Goal: Task Accomplishment & Management: Complete application form

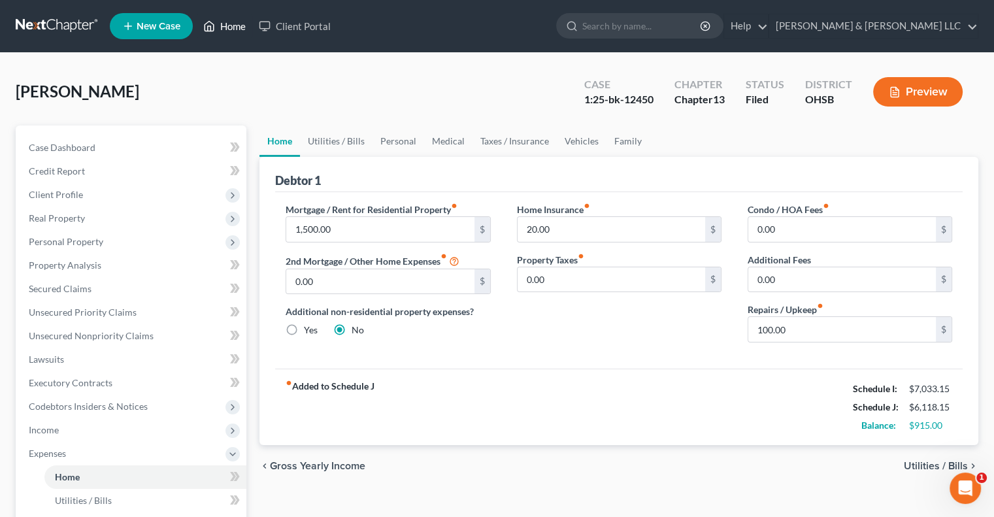
click at [231, 24] on link "Home" at bounding box center [225, 26] width 56 height 24
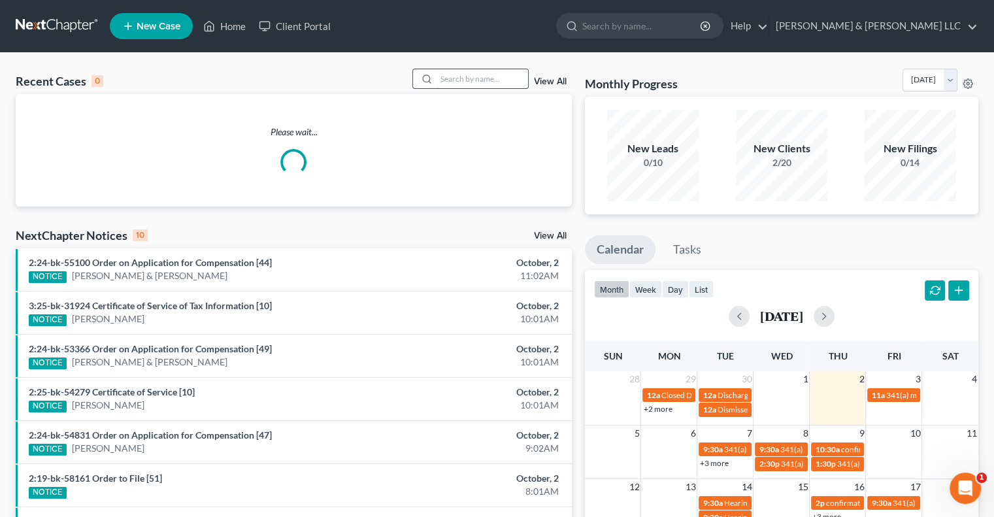
click at [460, 84] on input "search" at bounding box center [481, 78] width 91 height 19
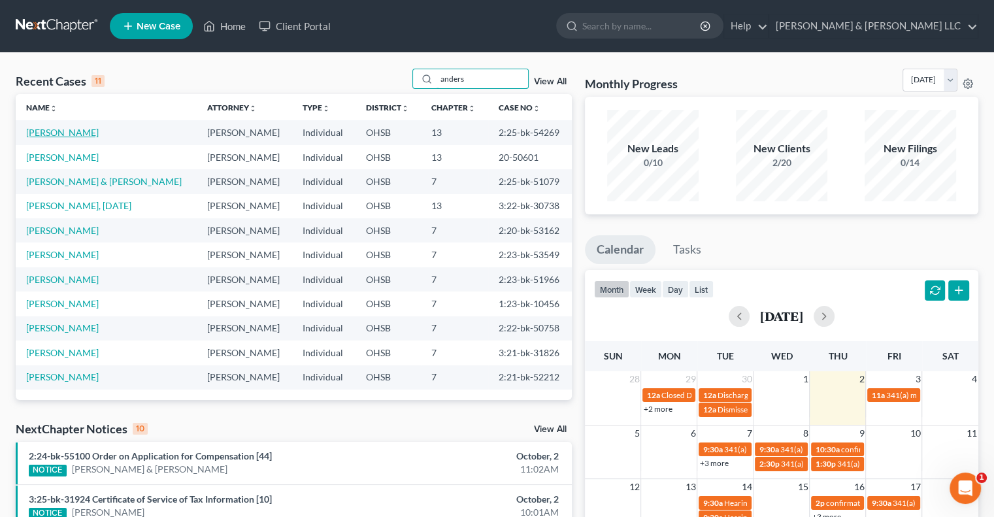
type input "anders"
click at [76, 135] on link "[PERSON_NAME]" at bounding box center [62, 132] width 73 height 11
select select "3"
select select "0"
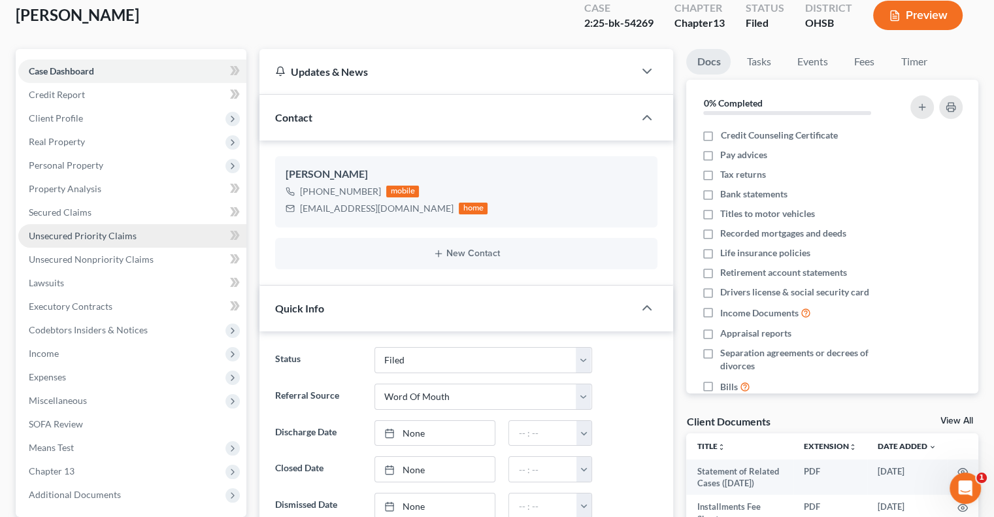
scroll to position [196, 0]
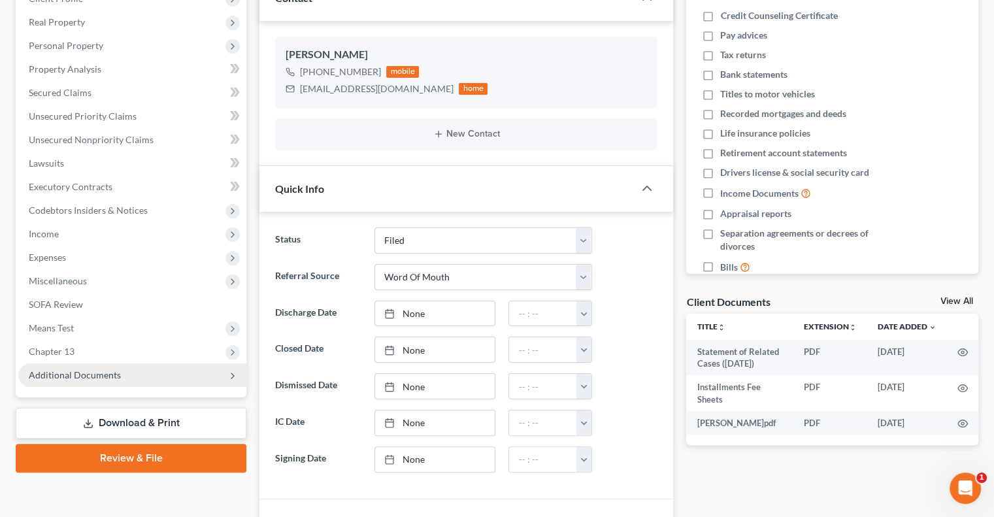
click at [78, 371] on span "Additional Documents" at bounding box center [75, 374] width 92 height 11
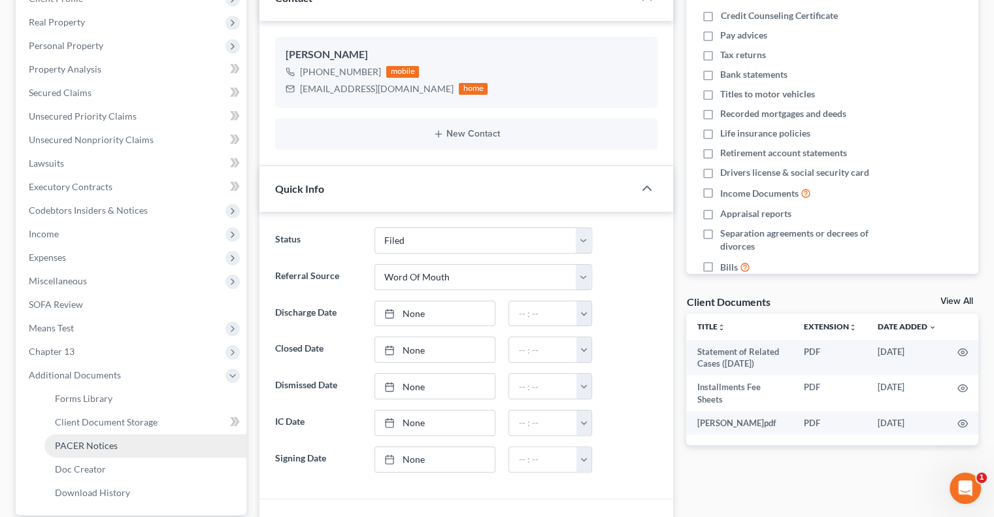
click at [92, 438] on link "PACER Notices" at bounding box center [145, 446] width 202 height 24
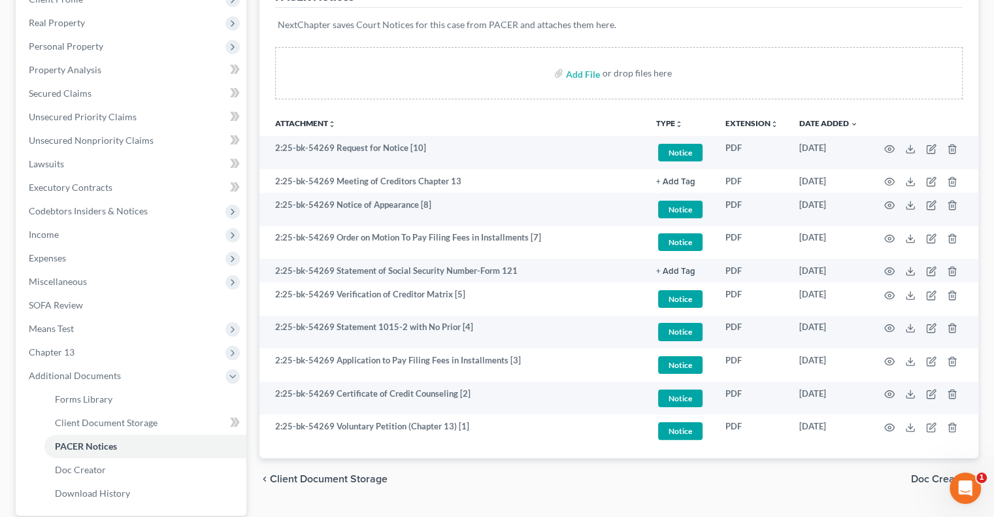
scroll to position [196, 0]
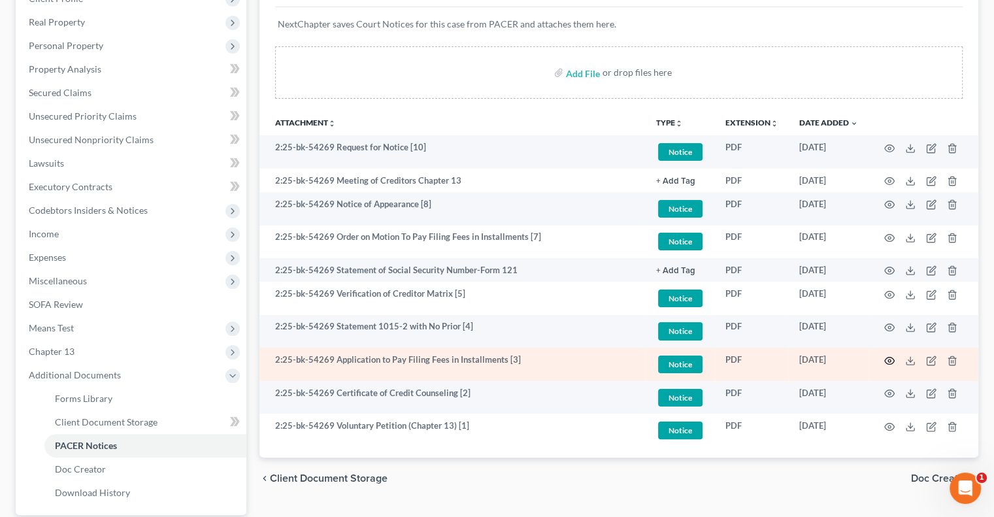
click at [888, 357] on icon "button" at bounding box center [889, 360] width 10 height 10
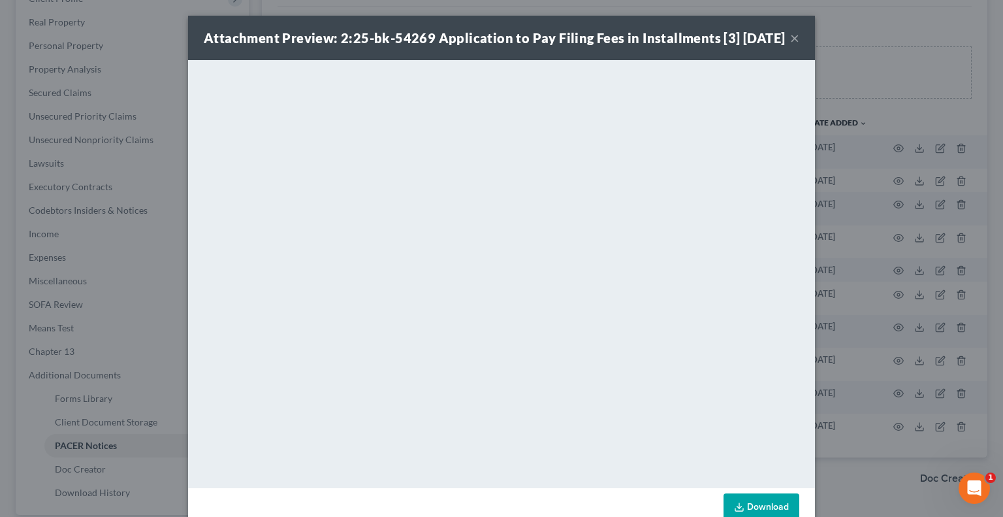
click at [790, 46] on button "×" at bounding box center [794, 38] width 9 height 16
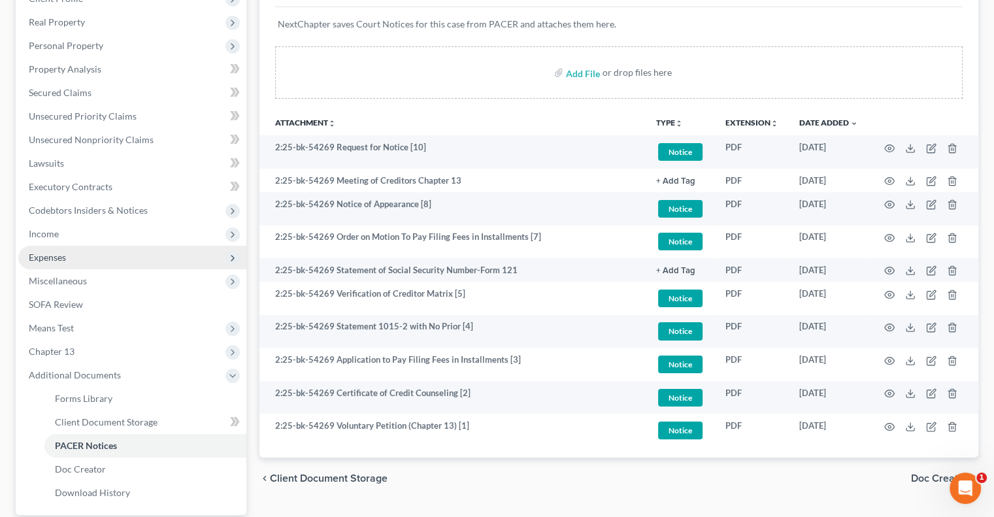
click at [58, 255] on span "Expenses" at bounding box center [47, 257] width 37 height 11
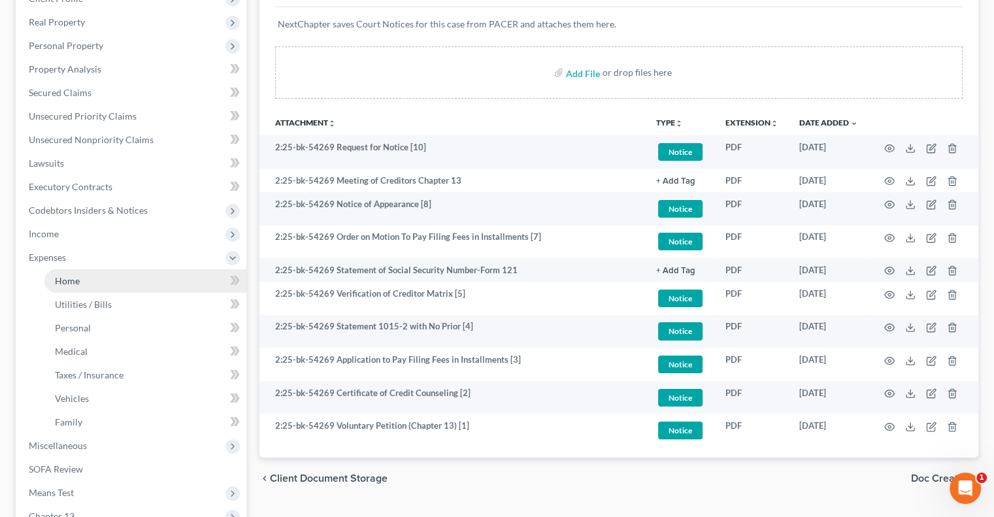
click at [76, 278] on span "Home" at bounding box center [67, 280] width 25 height 11
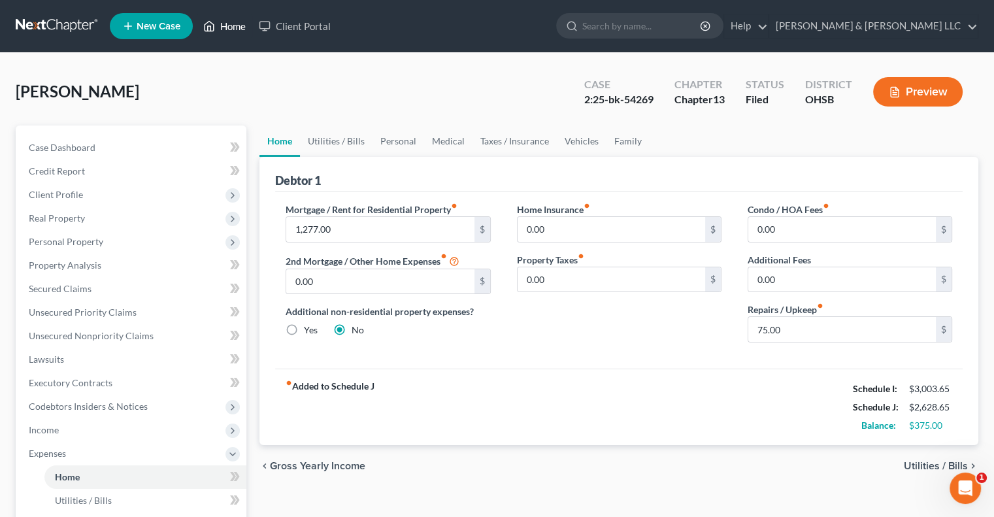
click at [230, 31] on link "Home" at bounding box center [225, 26] width 56 height 24
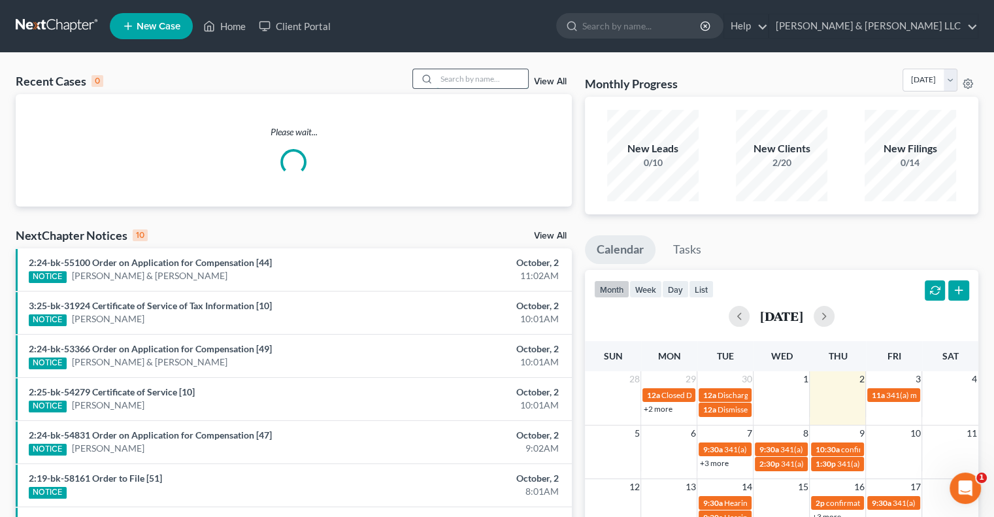
click at [446, 83] on input "search" at bounding box center [481, 78] width 91 height 19
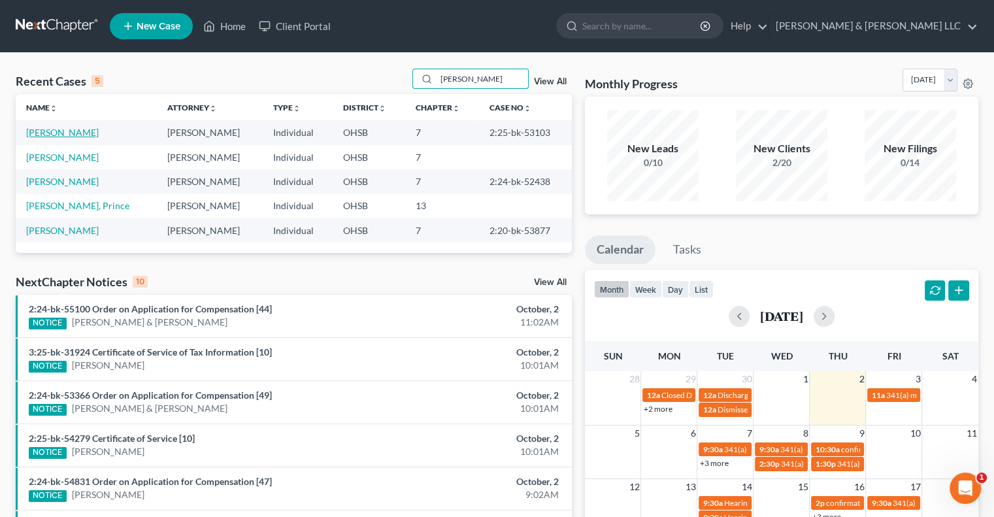
type input "[PERSON_NAME]"
click at [76, 131] on link "[PERSON_NAME]" at bounding box center [62, 132] width 73 height 11
select select "6"
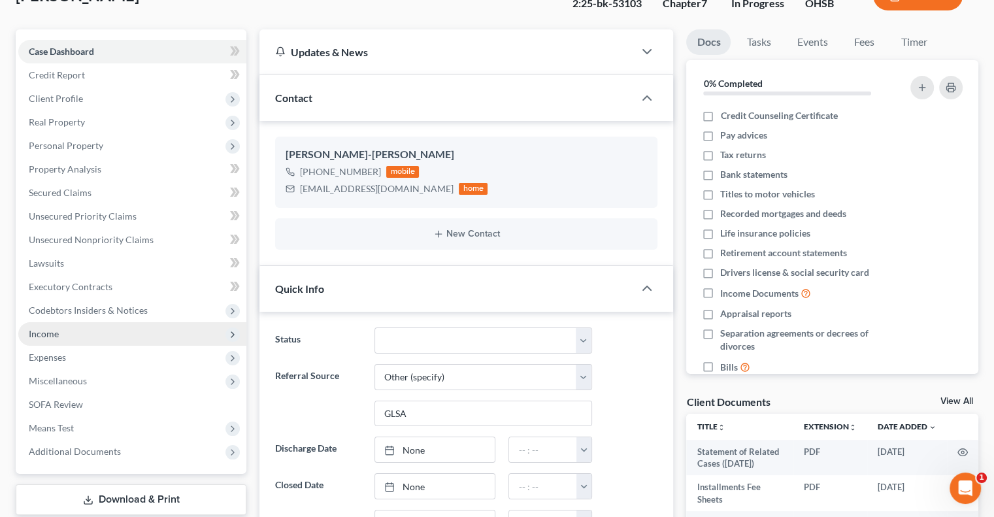
scroll to position [196, 0]
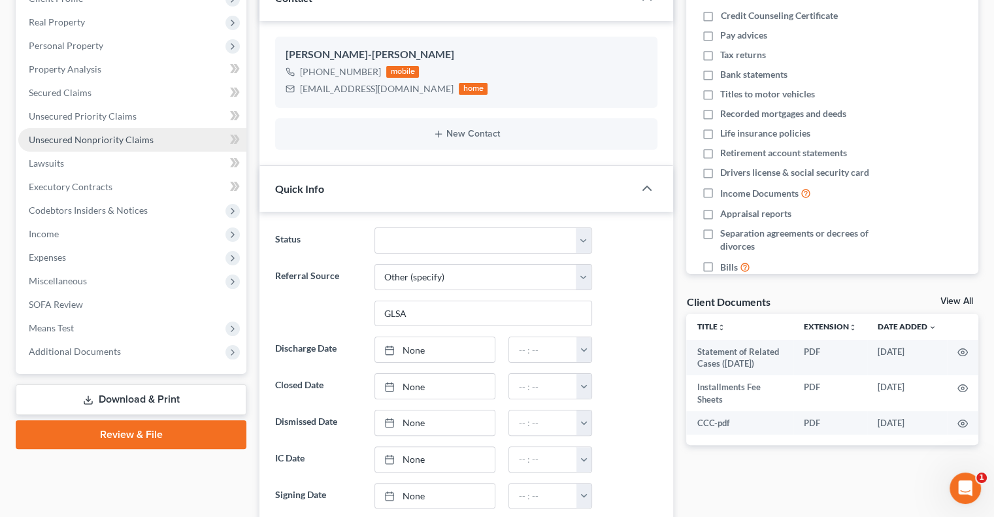
click at [71, 138] on span "Unsecured Nonpriority Claims" at bounding box center [91, 139] width 125 height 11
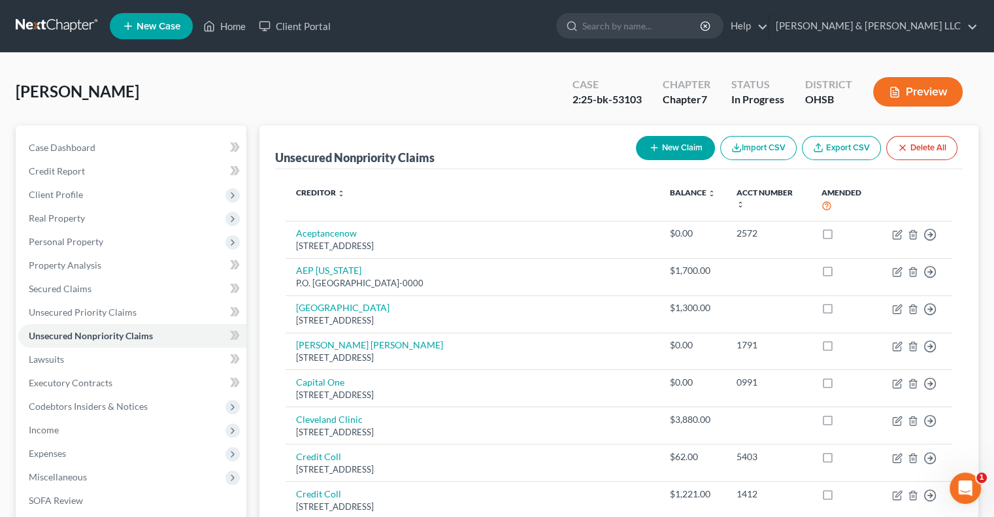
click at [649, 143] on icon "button" at bounding box center [654, 147] width 10 height 10
select select "0"
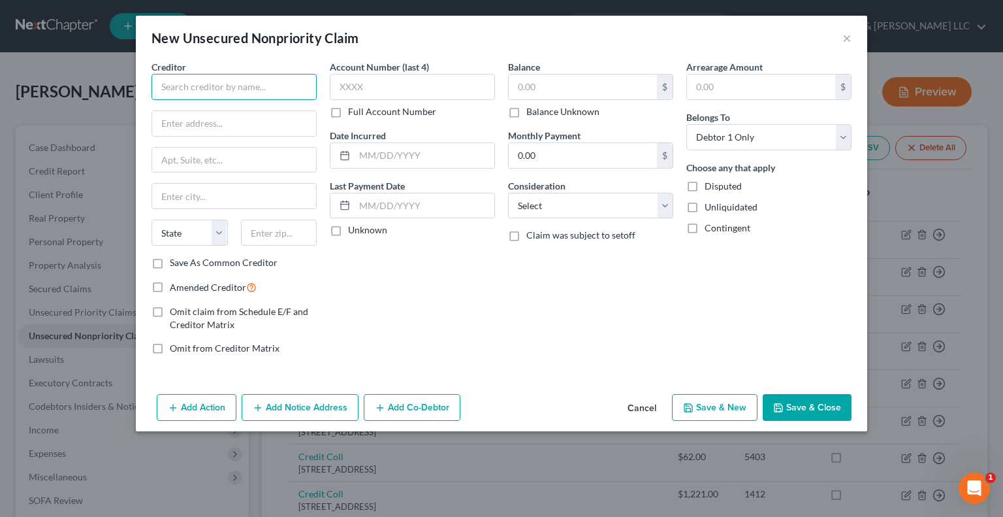
click at [180, 79] on input "text" at bounding box center [234, 87] width 165 height 26
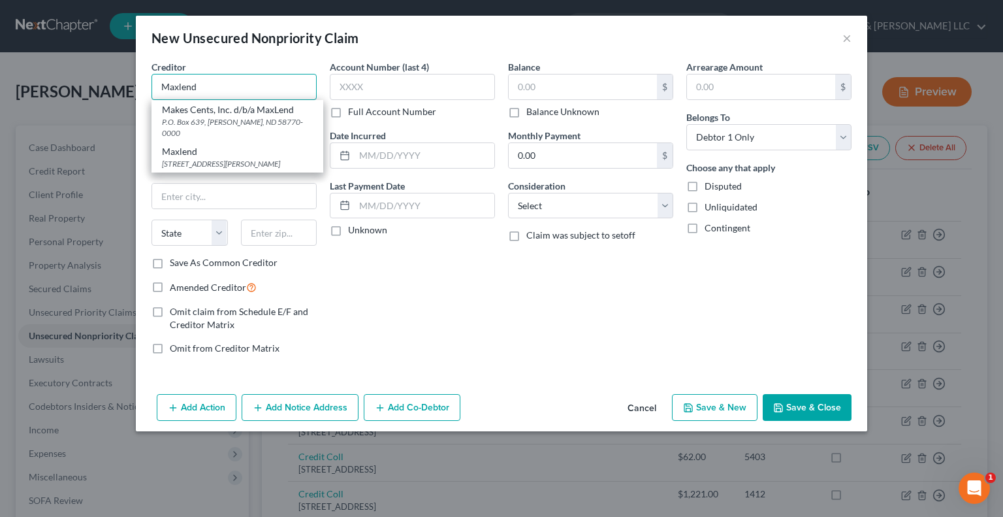
type input "Maxlend"
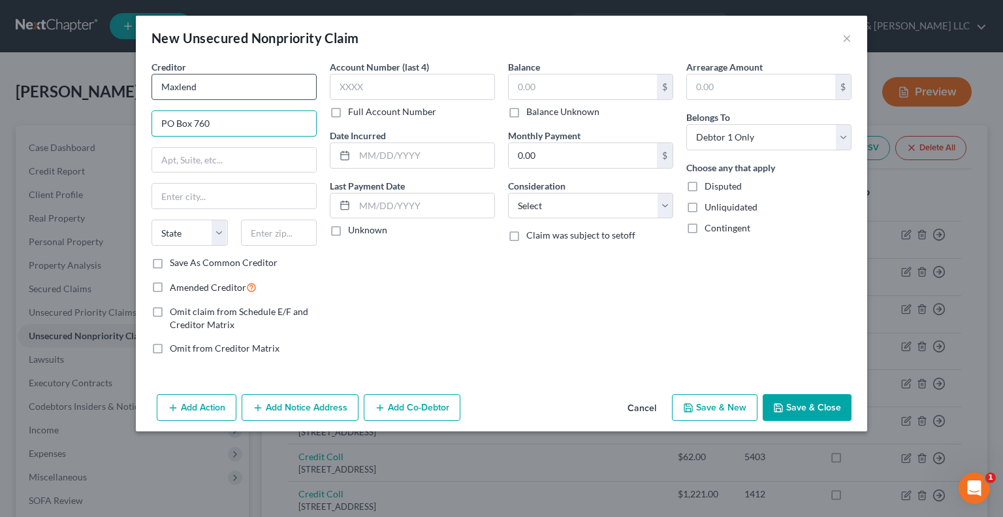
type input "PO Box 760"
type input "58770"
type input "[PERSON_NAME]"
select select "29"
click at [544, 89] on input "text" at bounding box center [583, 86] width 148 height 25
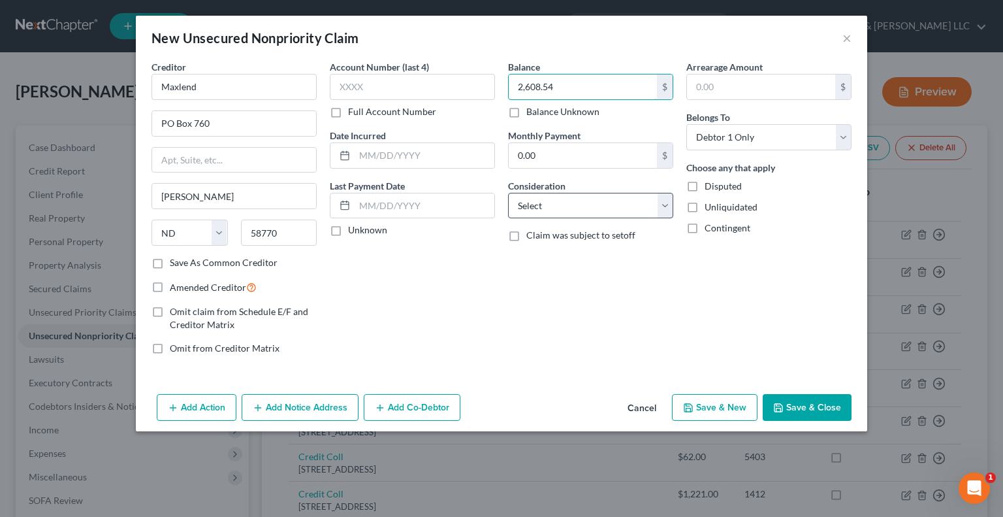
type input "2,608.54"
click at [551, 201] on select "Select Cable / Satellite Services Collection Agency Credit Card Debt Debt Couns…" at bounding box center [590, 206] width 165 height 26
select select "10"
click at [508, 193] on select "Select Cable / Satellite Services Collection Agency Credit Card Debt Debt Couns…" at bounding box center [590, 206] width 165 height 26
click at [170, 285] on label "Amended Creditor" at bounding box center [213, 287] width 87 height 15
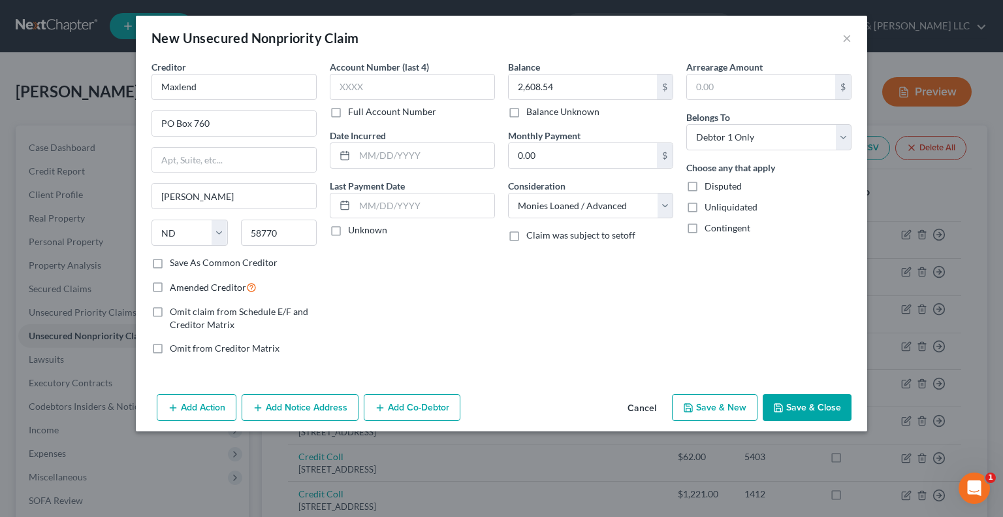
click at [175, 285] on input "Amended Creditor" at bounding box center [179, 284] width 8 height 8
checkbox input "true"
click at [802, 417] on button "Save & Close" at bounding box center [807, 407] width 89 height 27
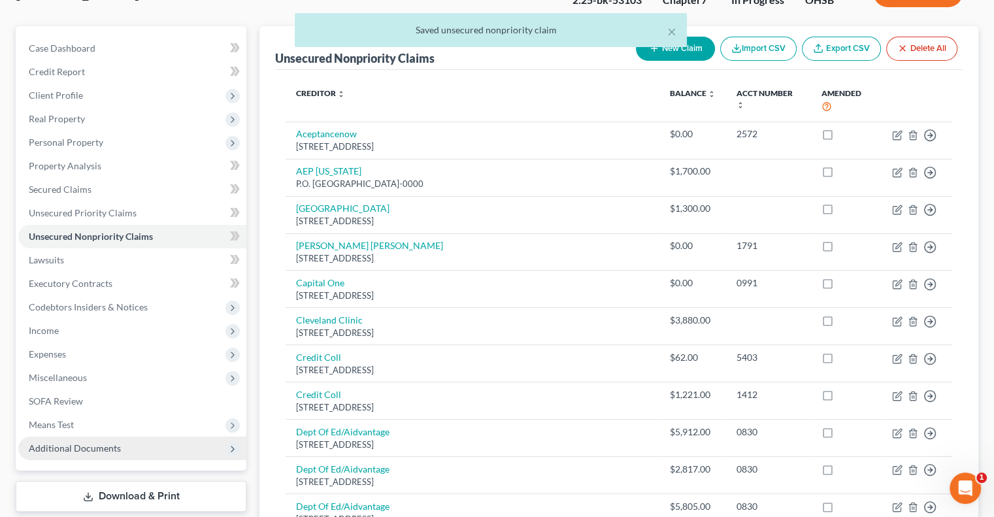
scroll to position [392, 0]
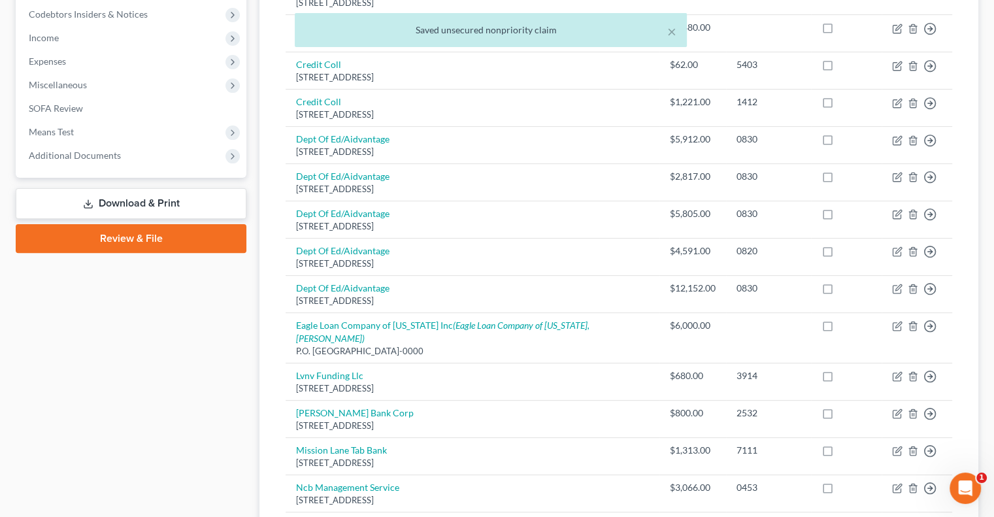
click at [104, 204] on link "Download & Print" at bounding box center [131, 203] width 231 height 31
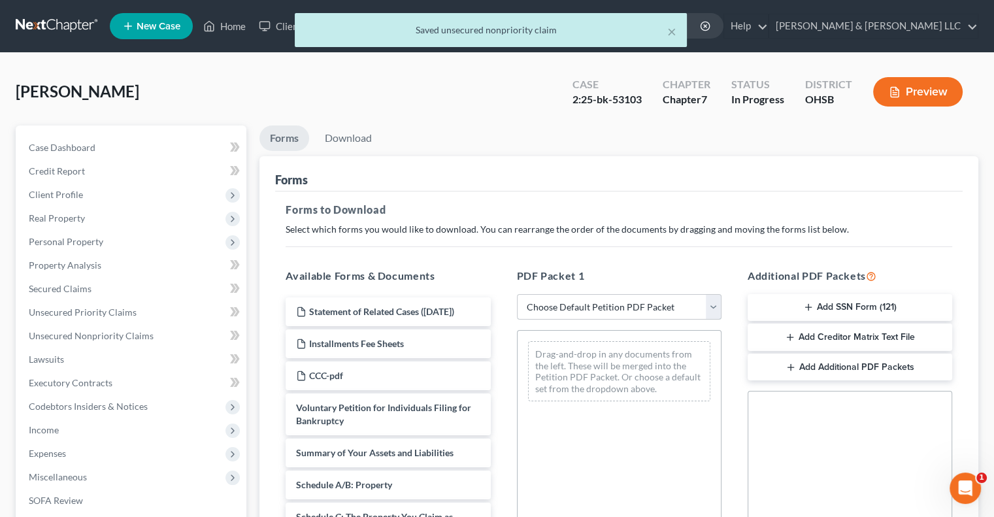
click at [715, 311] on select "Choose Default Petition PDF Packet Complete Bankruptcy Petition (all forms and …" at bounding box center [619, 307] width 204 height 26
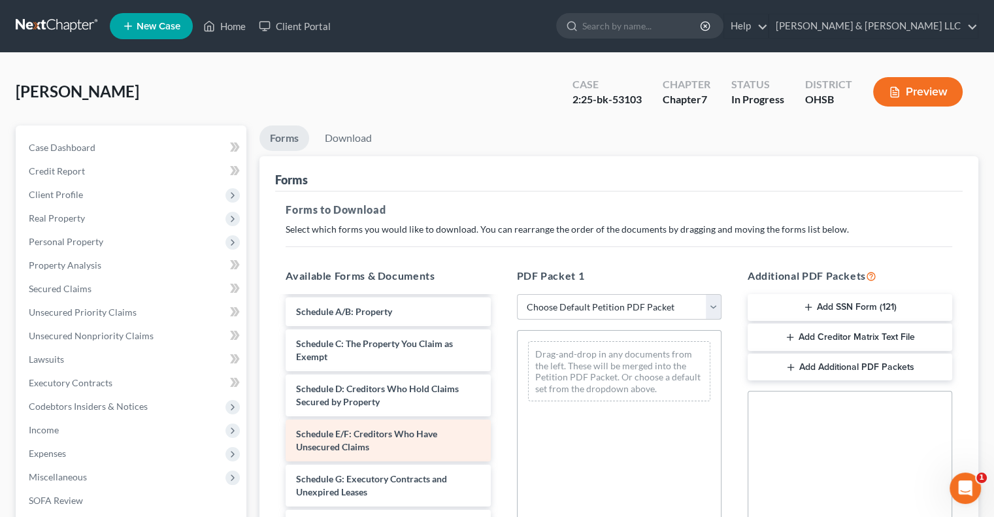
scroll to position [196, 0]
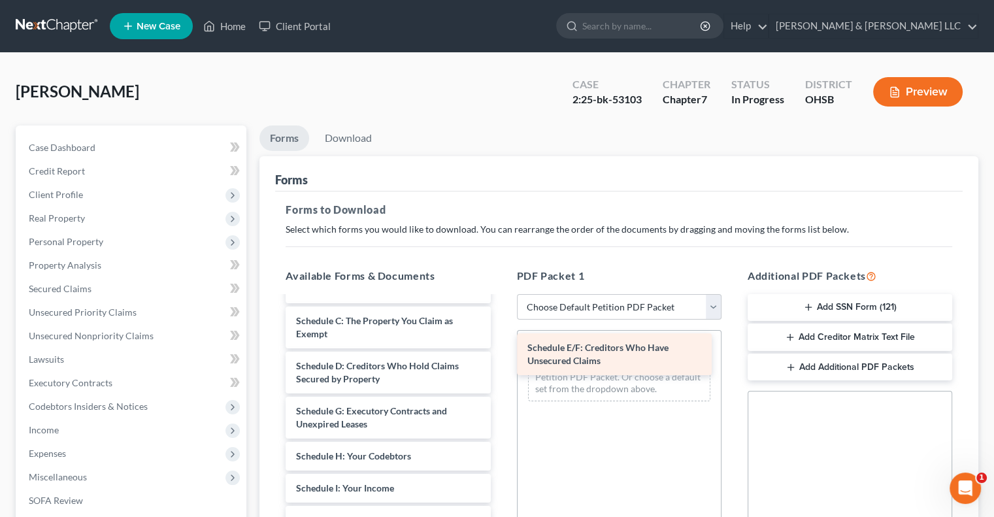
drag, startPoint x: 367, startPoint y: 432, endPoint x: 598, endPoint y: 357, distance: 243.1
click at [500, 357] on div "Schedule E/F: Creditors Who Have Unsecured Claims Statement of Related Cases ([…" at bounding box center [387, 478] width 225 height 755
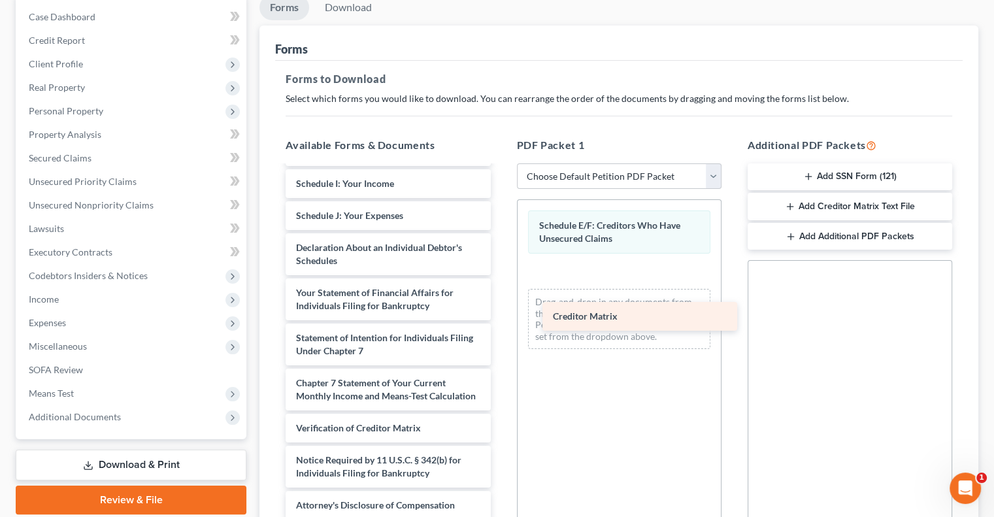
scroll to position [395, 0]
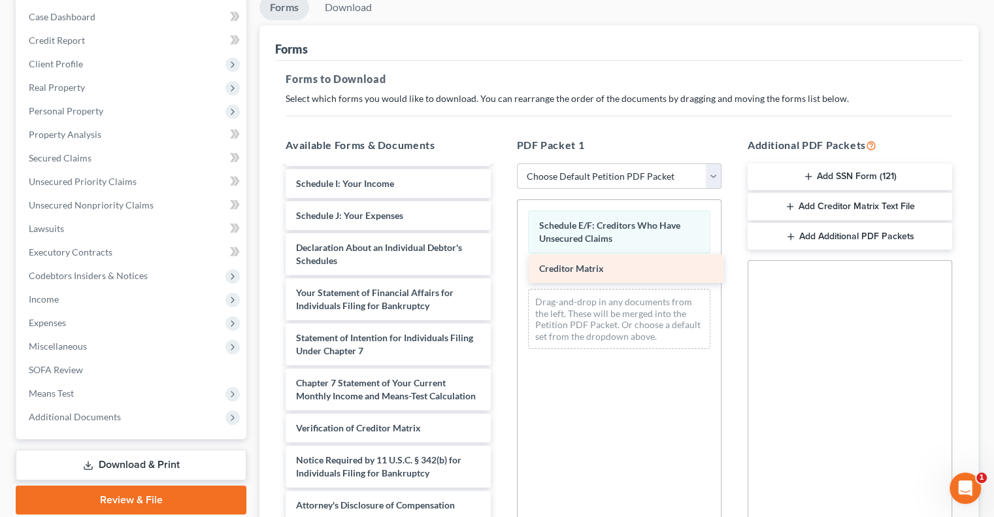
drag, startPoint x: 334, startPoint y: 402, endPoint x: 577, endPoint y: 275, distance: 274.1
click at [500, 275] on div "Creditor Matrix Statement of Related Cases ([DATE]) Installments Fee Sheets CCC…" at bounding box center [387, 158] width 225 height 722
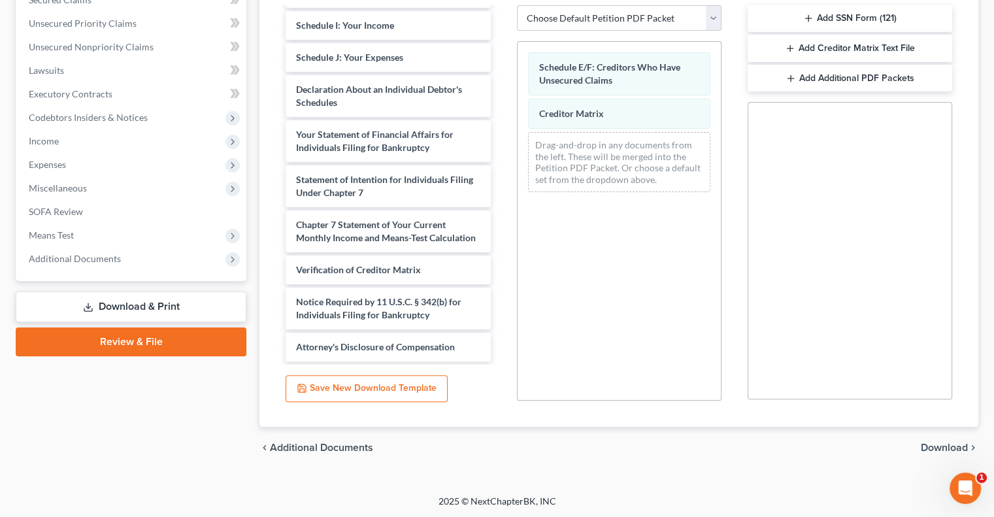
click at [943, 442] on span "Download" at bounding box center [943, 447] width 47 height 10
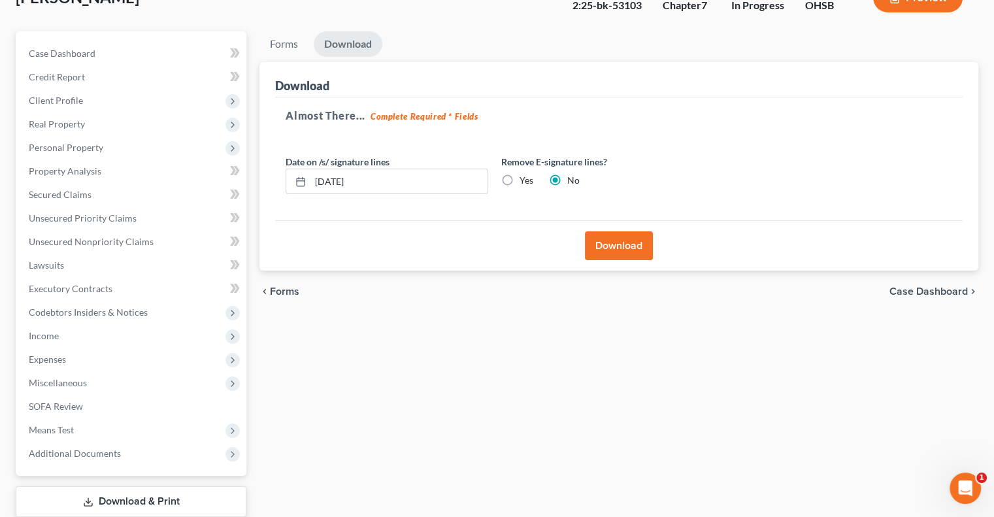
scroll to position [0, 0]
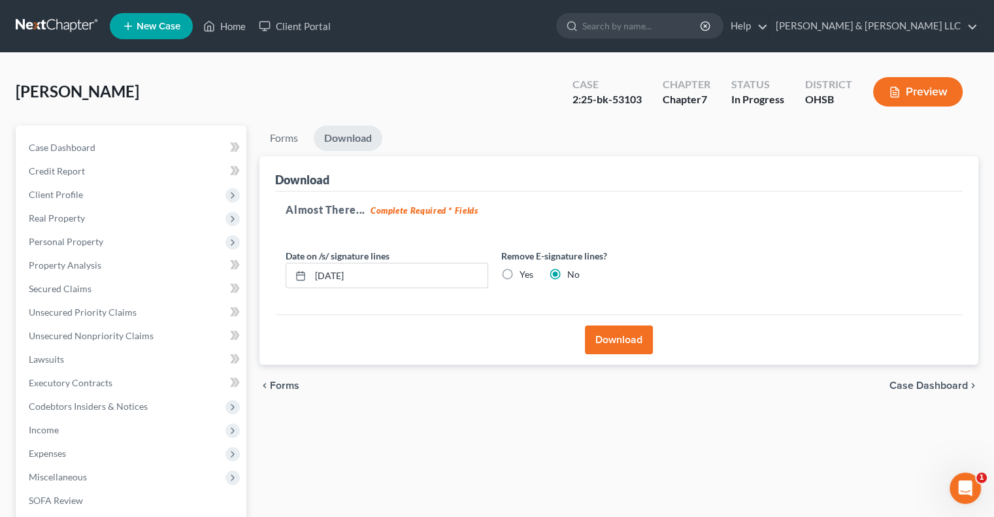
click at [619, 344] on button "Download" at bounding box center [619, 339] width 68 height 29
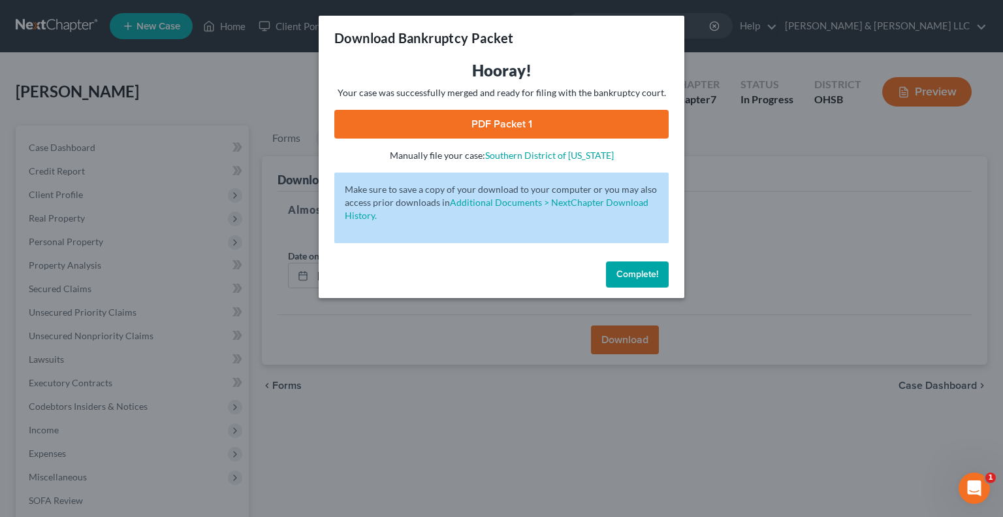
click at [507, 125] on link "PDF Packet 1" at bounding box center [501, 124] width 334 height 29
drag, startPoint x: 669, startPoint y: 279, endPoint x: 623, endPoint y: 276, distance: 45.8
click at [664, 278] on div "Complete!" at bounding box center [502, 277] width 366 height 42
click at [625, 272] on span "Complete!" at bounding box center [638, 273] width 42 height 11
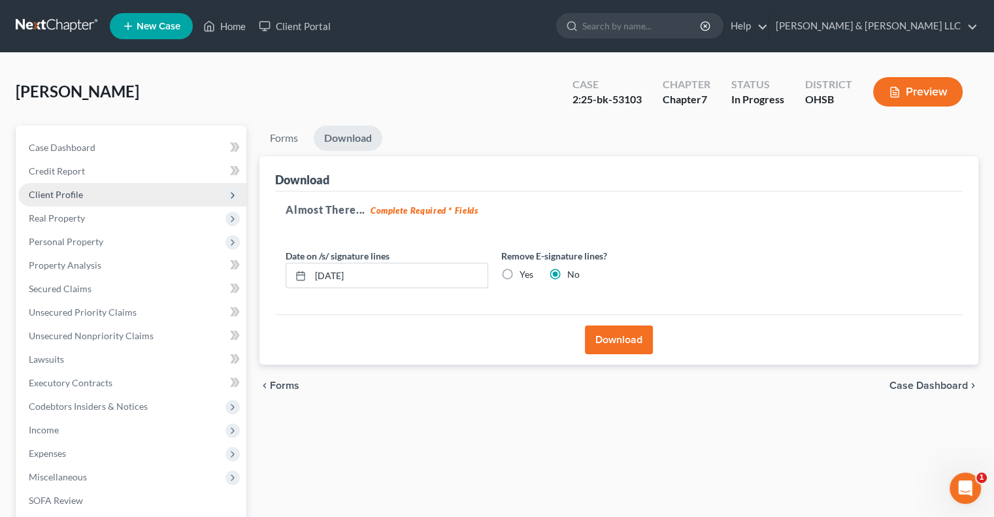
click at [47, 197] on span "Client Profile" at bounding box center [56, 194] width 54 height 11
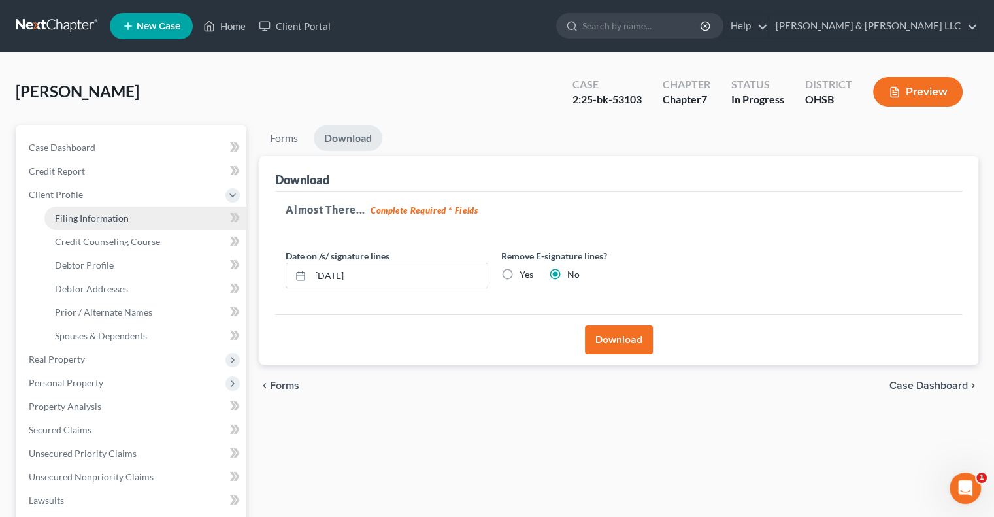
click at [73, 223] on span "Filing Information" at bounding box center [92, 217] width 74 height 11
select select "1"
select select "0"
select select "36"
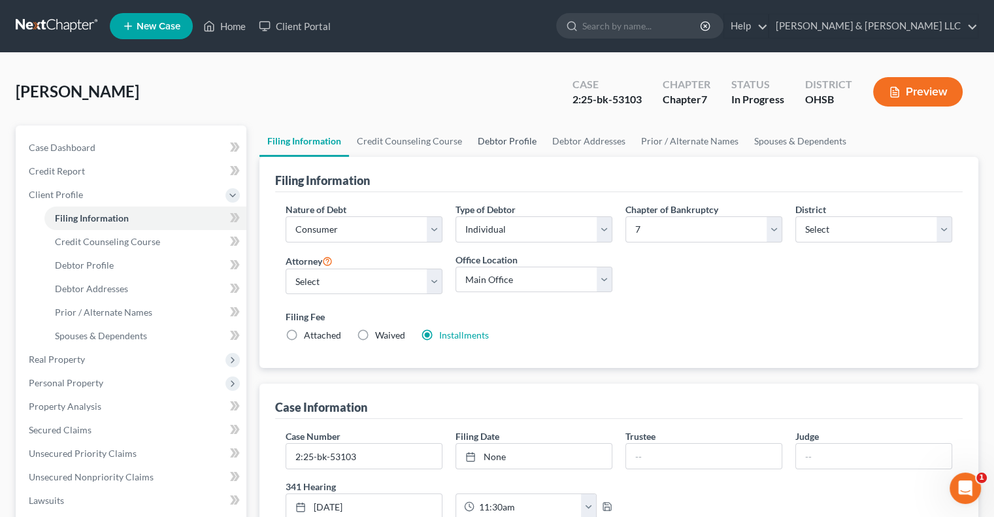
click at [478, 141] on link "Debtor Profile" at bounding box center [507, 140] width 74 height 31
select select "3"
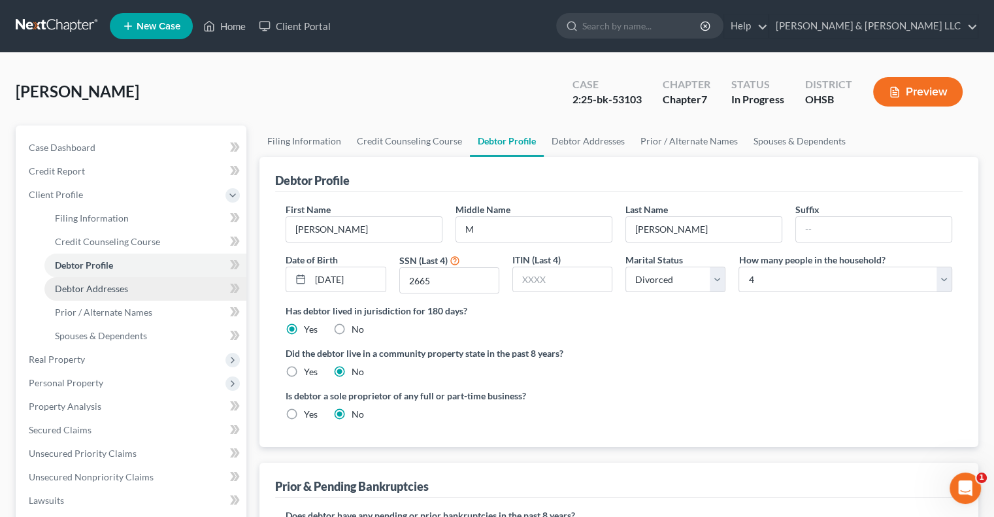
click at [120, 297] on link "Debtor Addresses" at bounding box center [145, 289] width 202 height 24
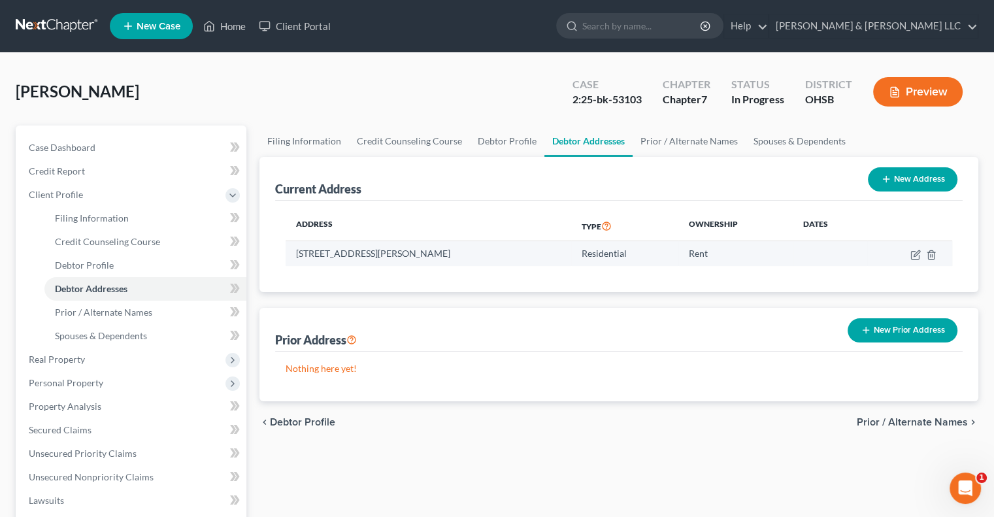
drag, startPoint x: 489, startPoint y: 251, endPoint x: 290, endPoint y: 264, distance: 199.0
click at [290, 264] on td "[STREET_ADDRESS][PERSON_NAME]" at bounding box center [427, 253] width 285 height 25
copy td "[STREET_ADDRESS][PERSON_NAME]"
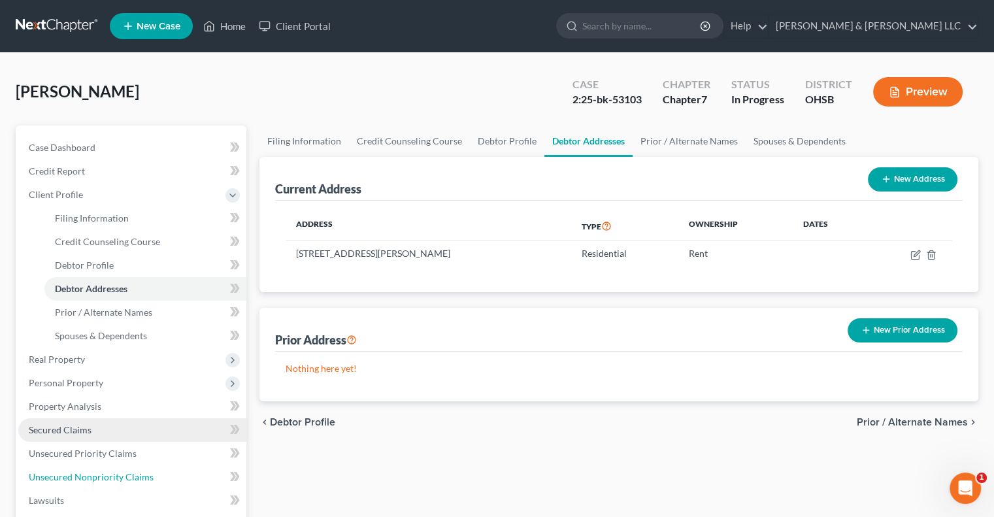
drag, startPoint x: 91, startPoint y: 470, endPoint x: 146, endPoint y: 434, distance: 65.6
click at [91, 470] on link "Unsecured Nonpriority Claims" at bounding box center [132, 477] width 228 height 24
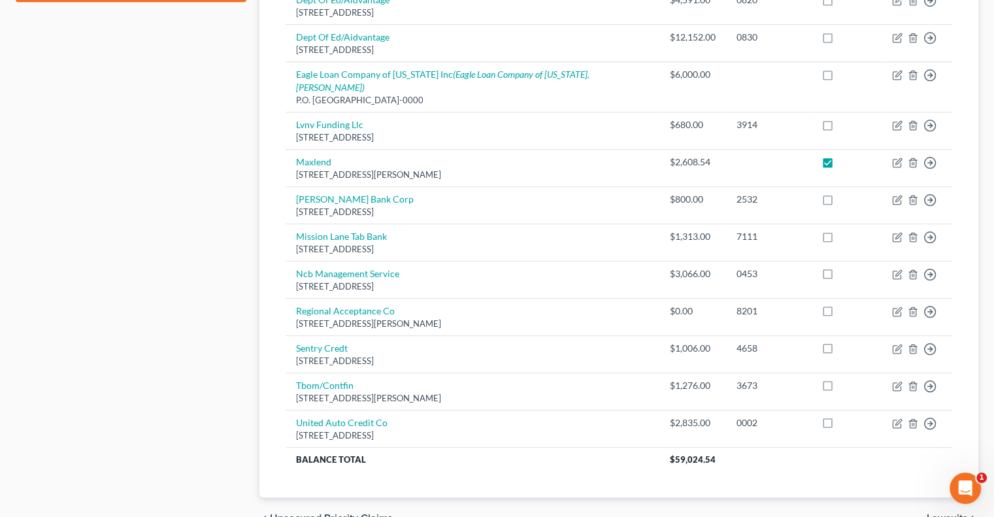
scroll to position [653, 0]
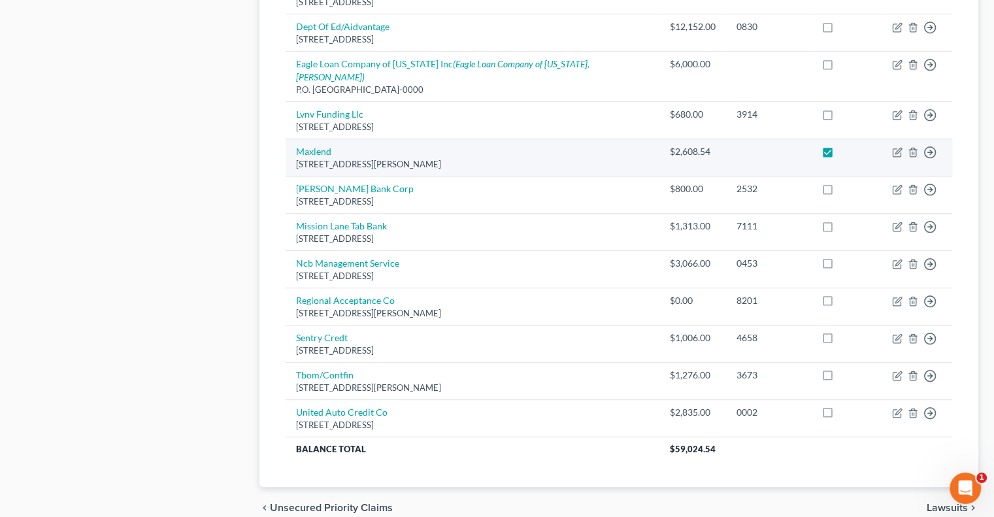
drag, startPoint x: 421, startPoint y: 137, endPoint x: 287, endPoint y: 126, distance: 134.4
click at [287, 139] on td "Maxlend [STREET_ADDRESS][PERSON_NAME]" at bounding box center [472, 157] width 374 height 37
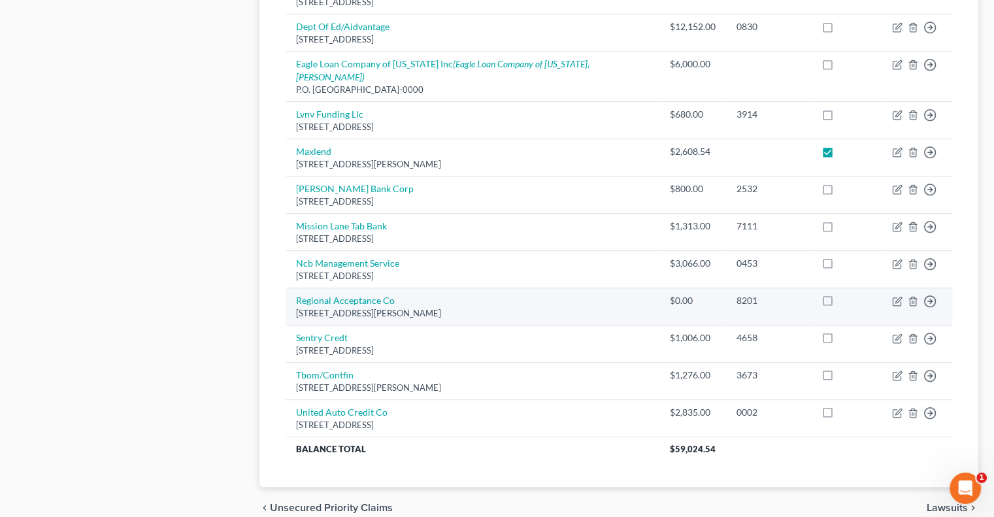
copy td "Maxlend [STREET_ADDRESS][PERSON_NAME]"
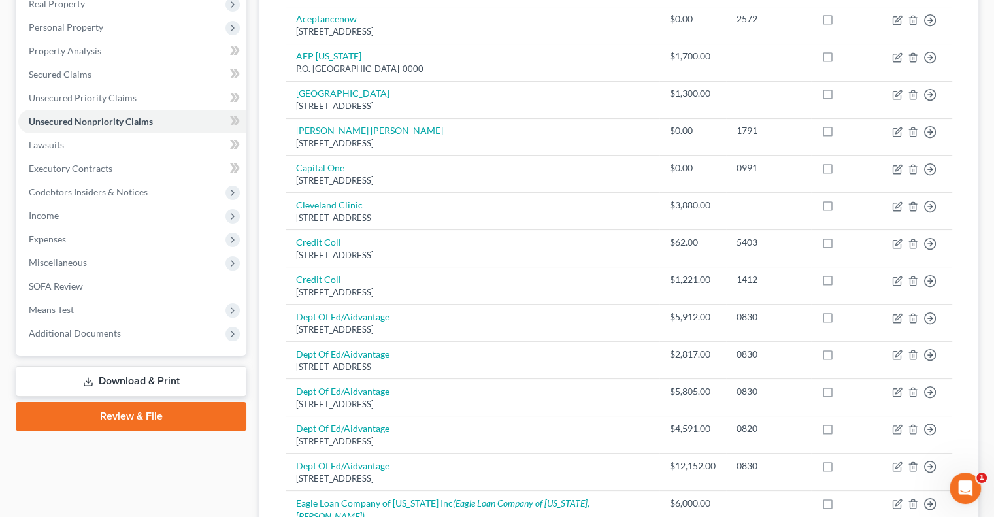
scroll to position [196, 0]
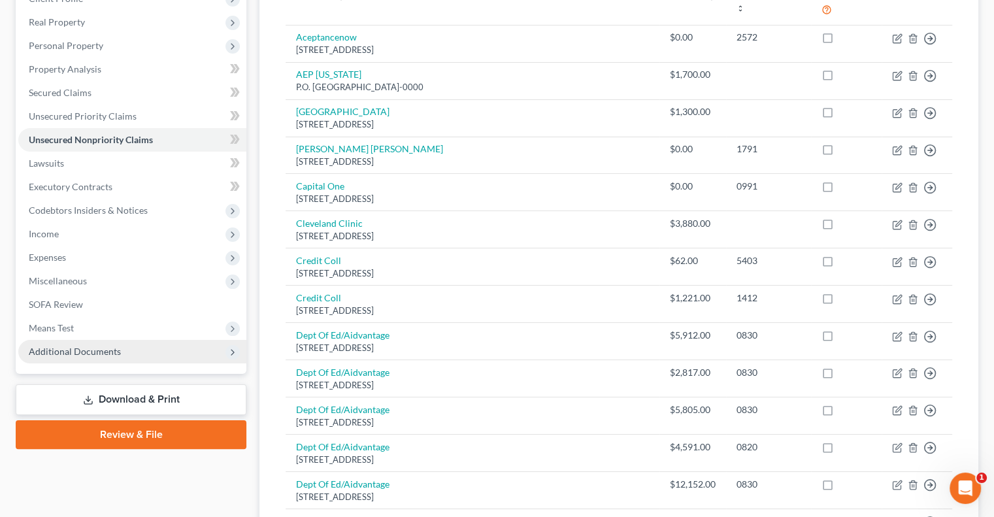
click at [98, 350] on span "Additional Documents" at bounding box center [75, 351] width 92 height 11
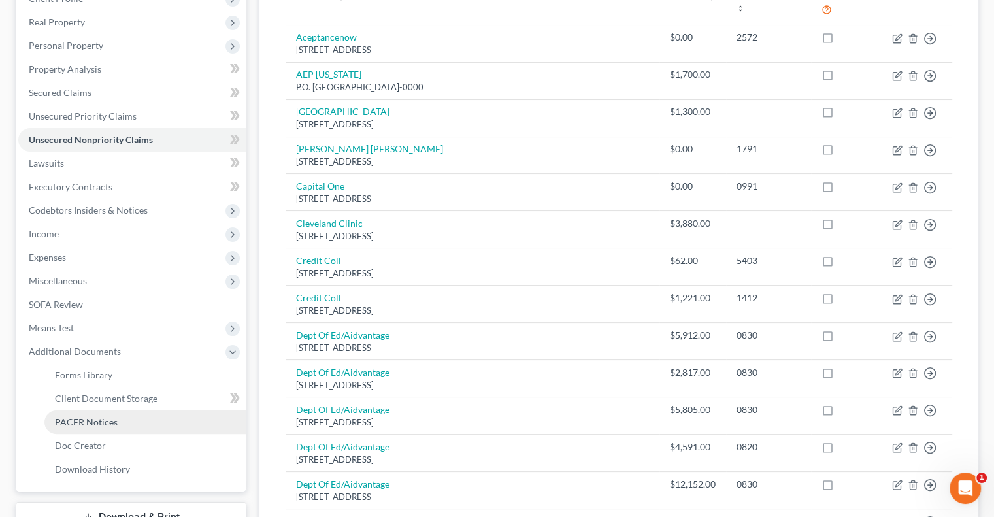
click at [84, 419] on span "PACER Notices" at bounding box center [86, 421] width 63 height 11
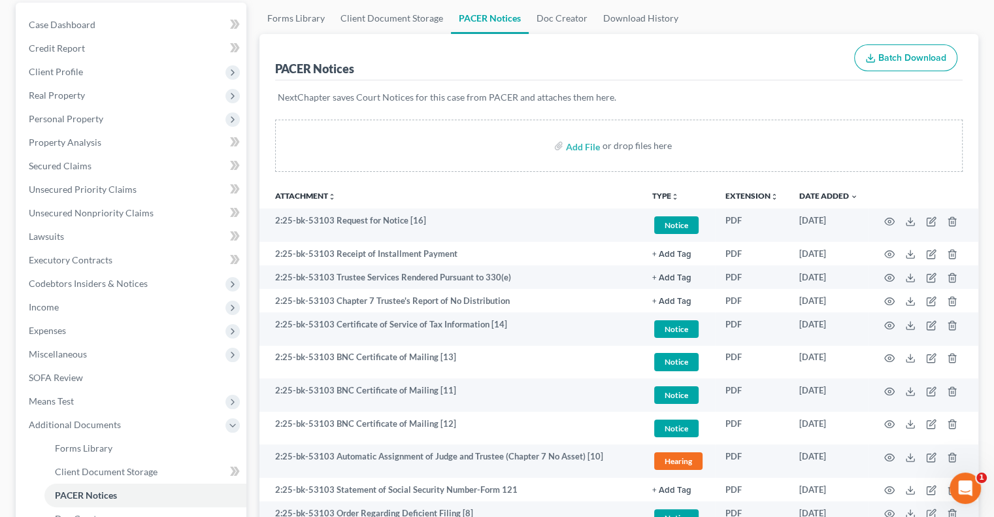
scroll to position [131, 0]
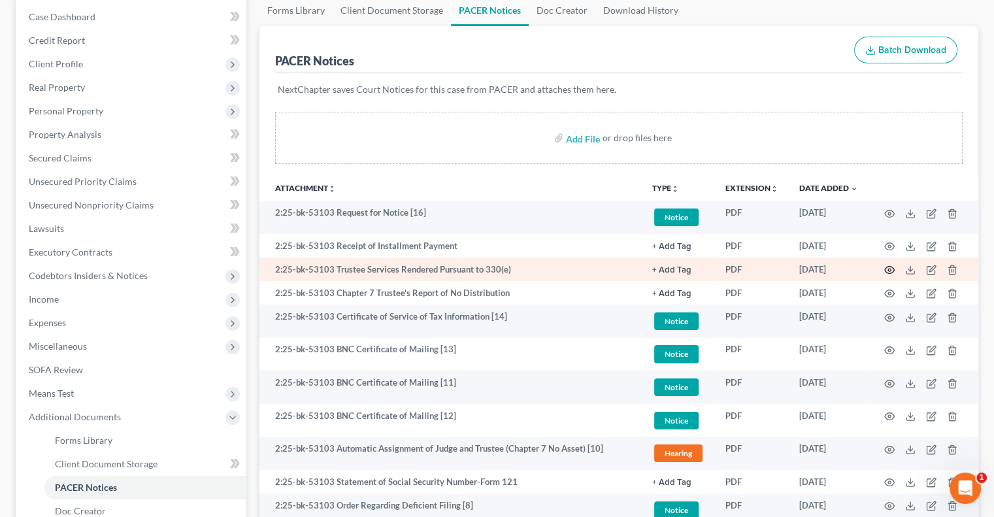
click at [889, 268] on circle "button" at bounding box center [889, 269] width 3 height 3
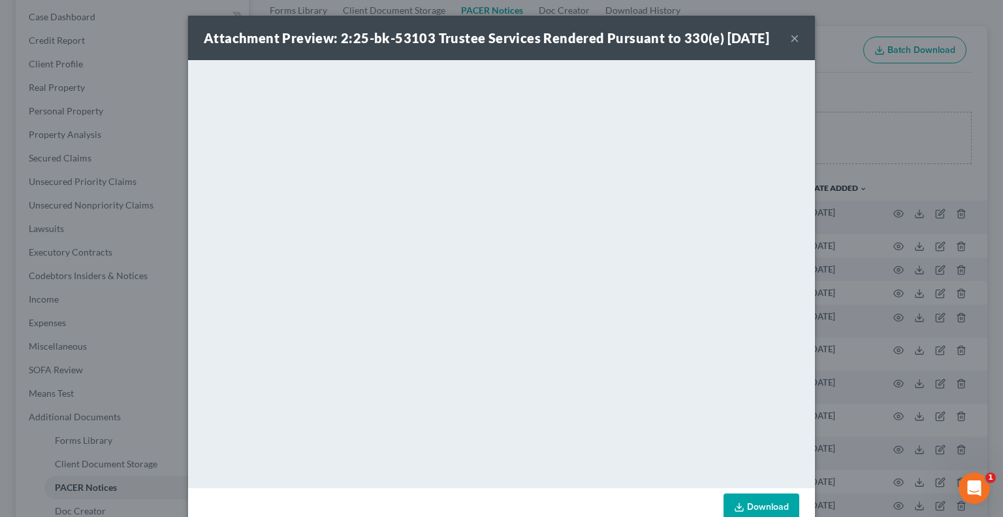
click at [790, 46] on button "×" at bounding box center [794, 38] width 9 height 16
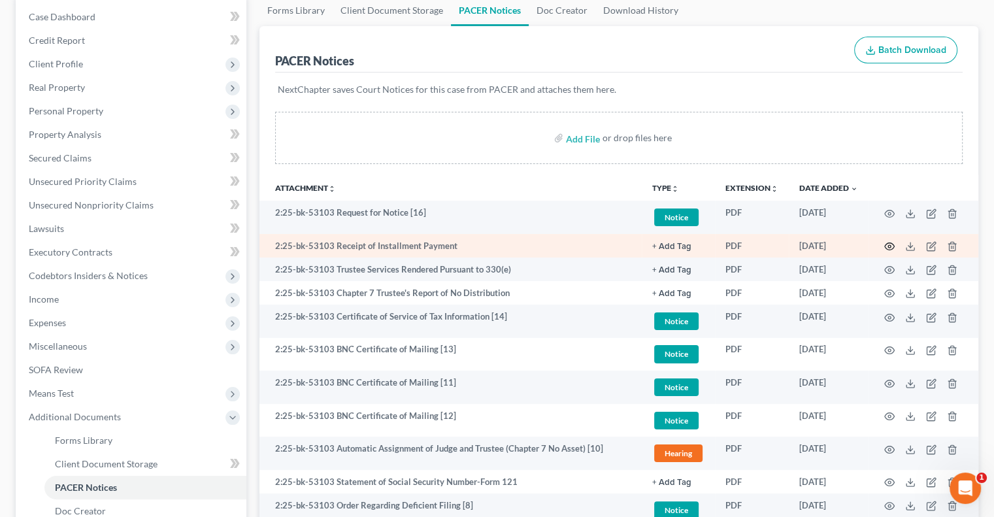
click at [888, 242] on icon "button" at bounding box center [889, 246] width 10 height 10
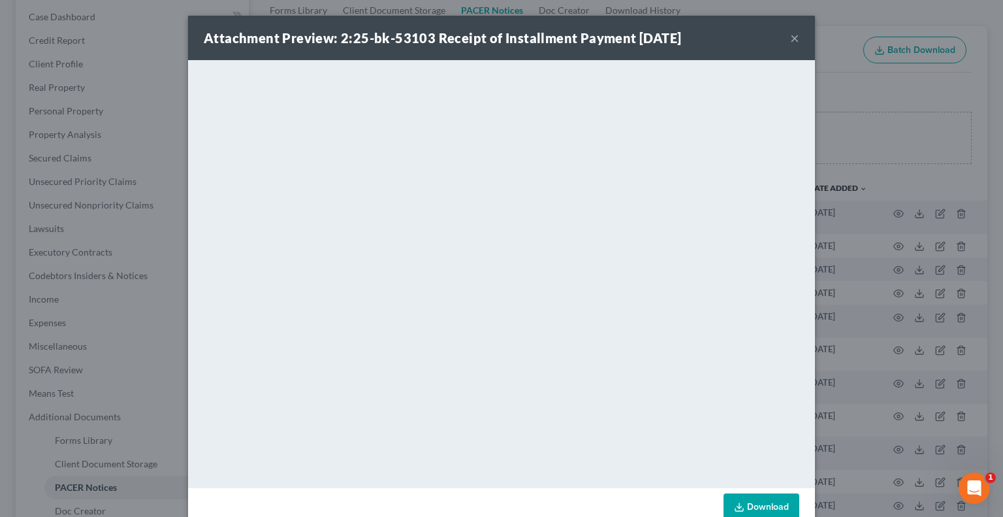
click at [792, 40] on button "×" at bounding box center [794, 38] width 9 height 16
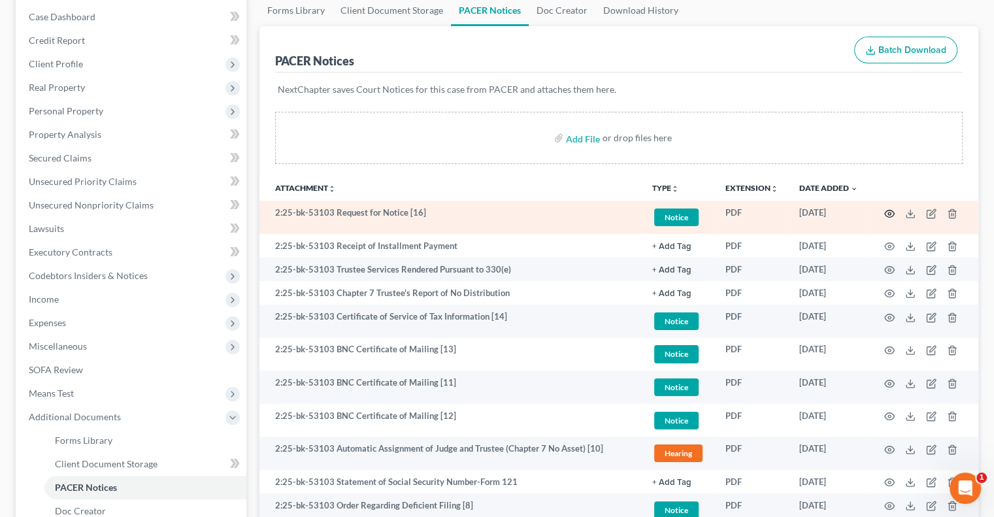
click at [888, 216] on icon "button" at bounding box center [889, 213] width 10 height 10
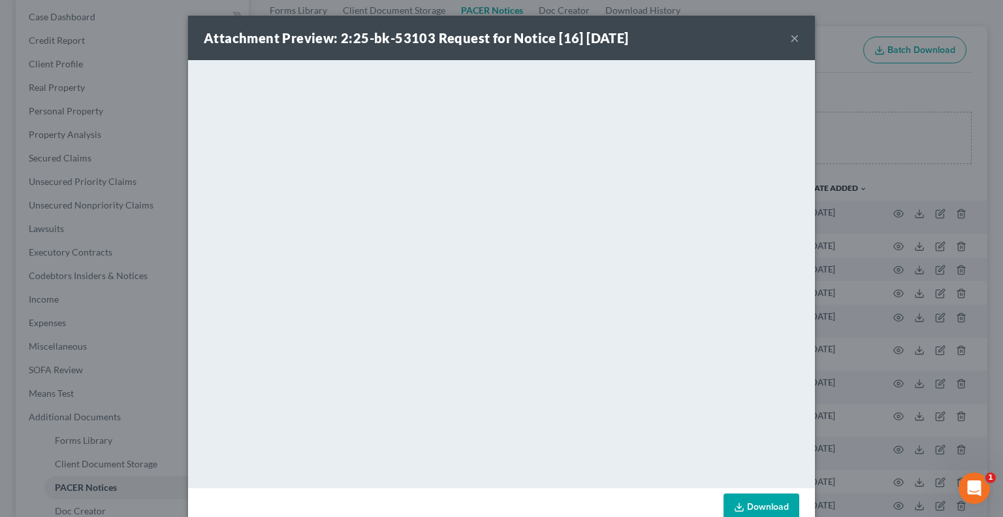
click at [790, 41] on button "×" at bounding box center [794, 38] width 9 height 16
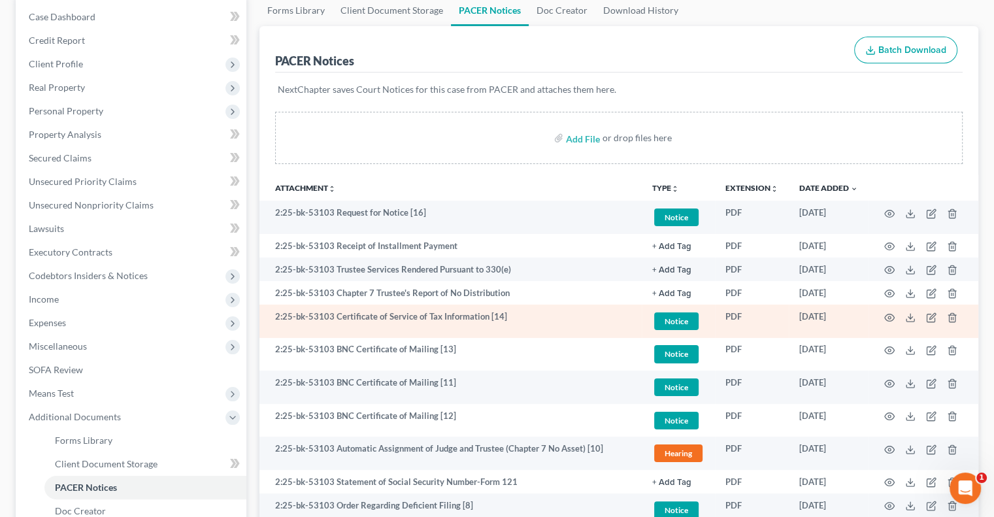
scroll to position [196, 0]
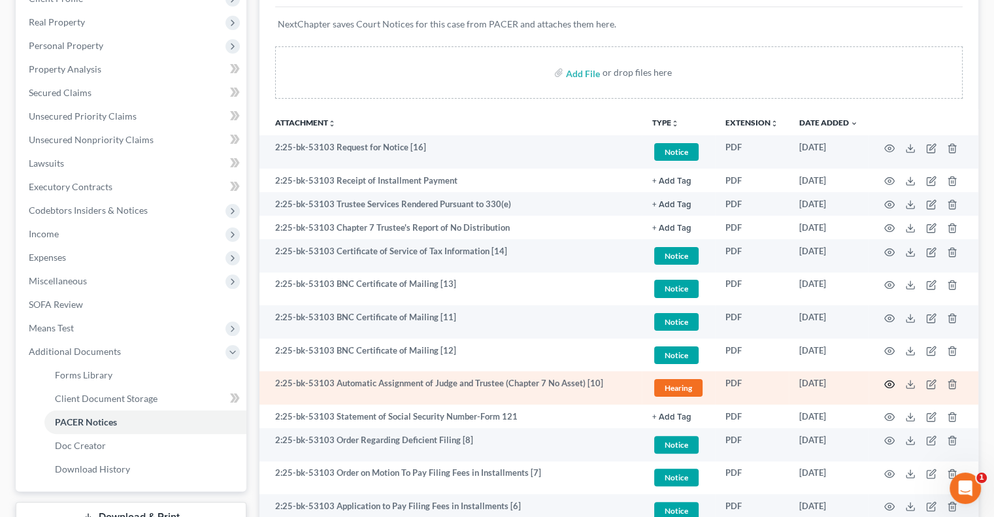
click at [886, 383] on icon "button" at bounding box center [889, 384] width 10 height 10
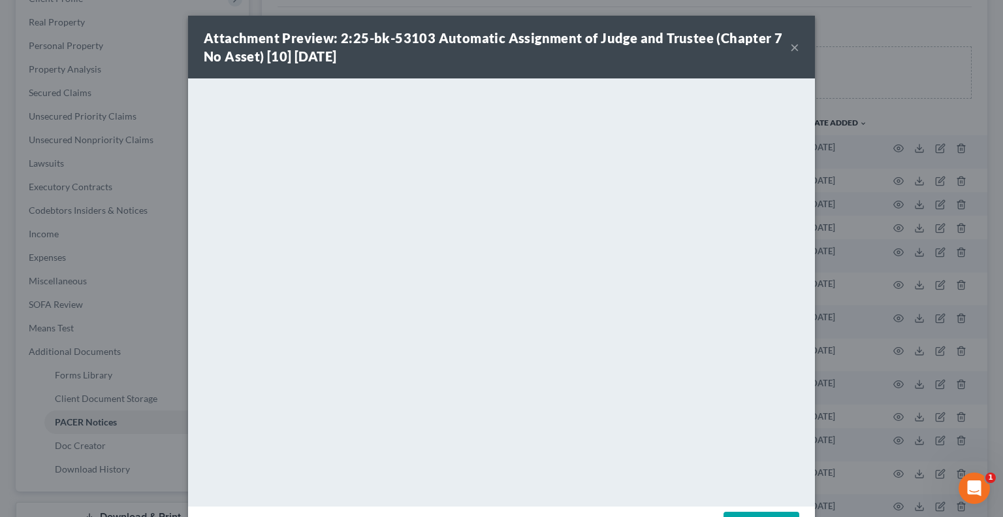
drag, startPoint x: 789, startPoint y: 47, endPoint x: 604, endPoint y: 82, distance: 188.7
click at [790, 47] on button "×" at bounding box center [794, 47] width 9 height 16
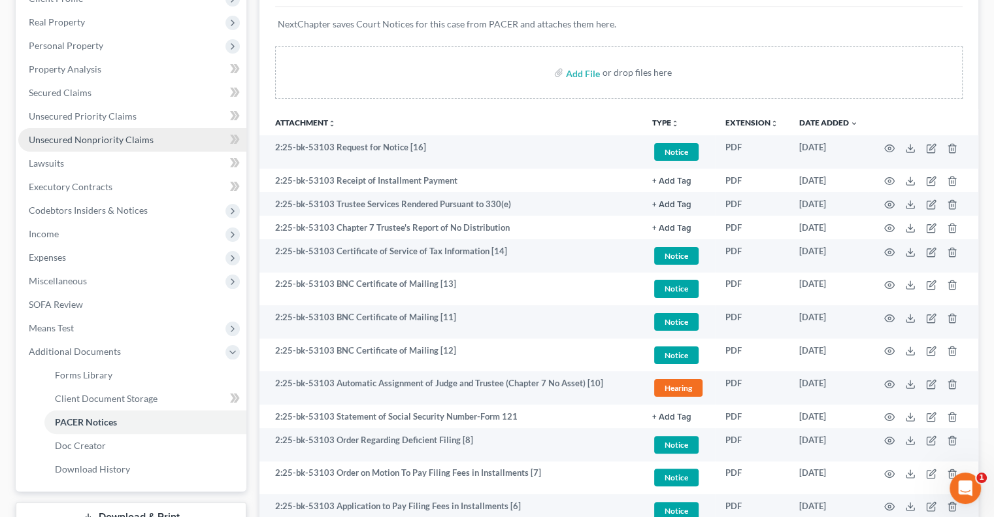
click at [73, 135] on span "Unsecured Nonpriority Claims" at bounding box center [91, 139] width 125 height 11
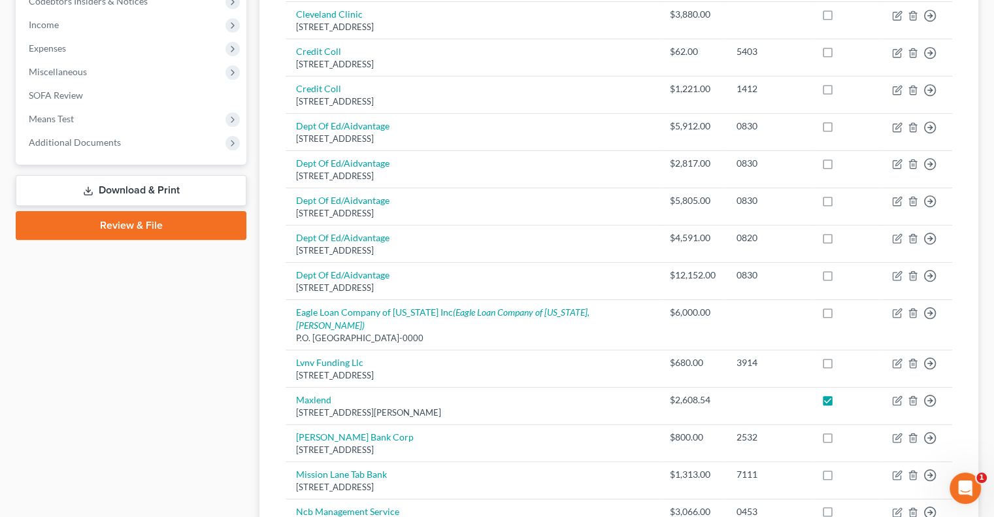
scroll to position [457, 0]
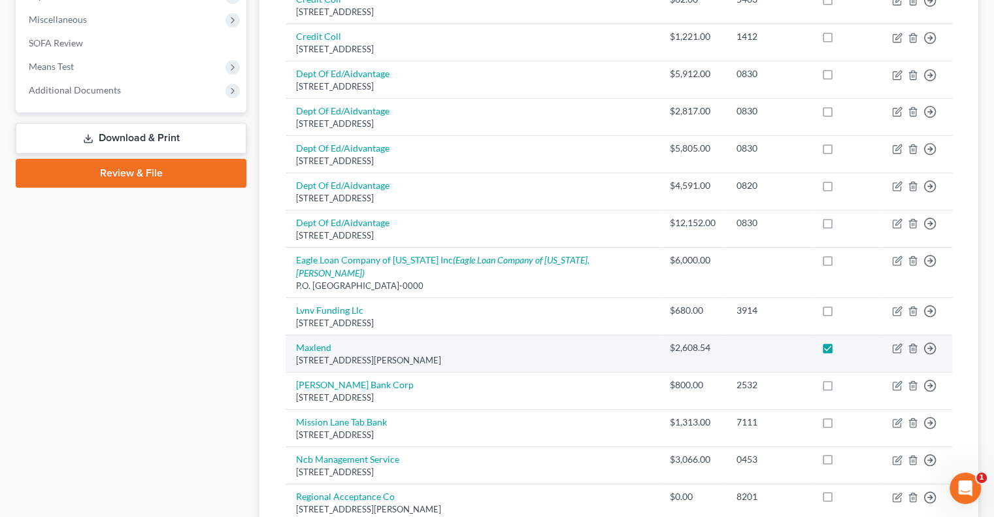
click at [839, 351] on label at bounding box center [839, 351] width 0 height 0
click at [845, 341] on input "checkbox" at bounding box center [849, 345] width 8 height 8
checkbox input "false"
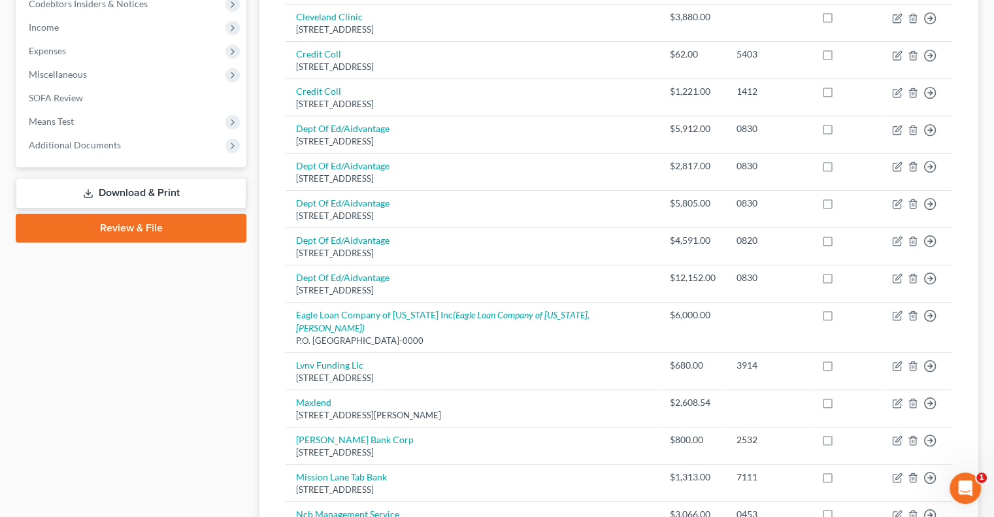
scroll to position [327, 0]
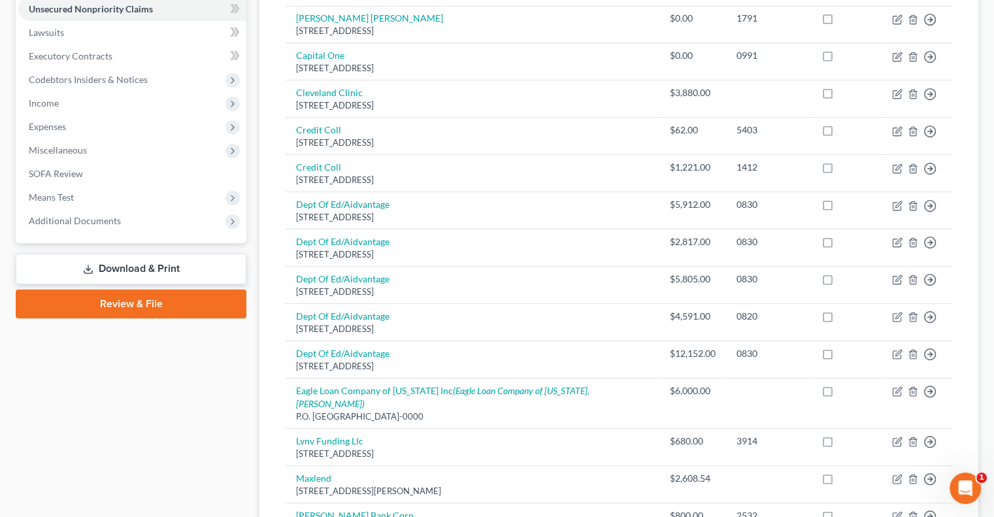
click at [120, 270] on link "Download & Print" at bounding box center [131, 268] width 231 height 31
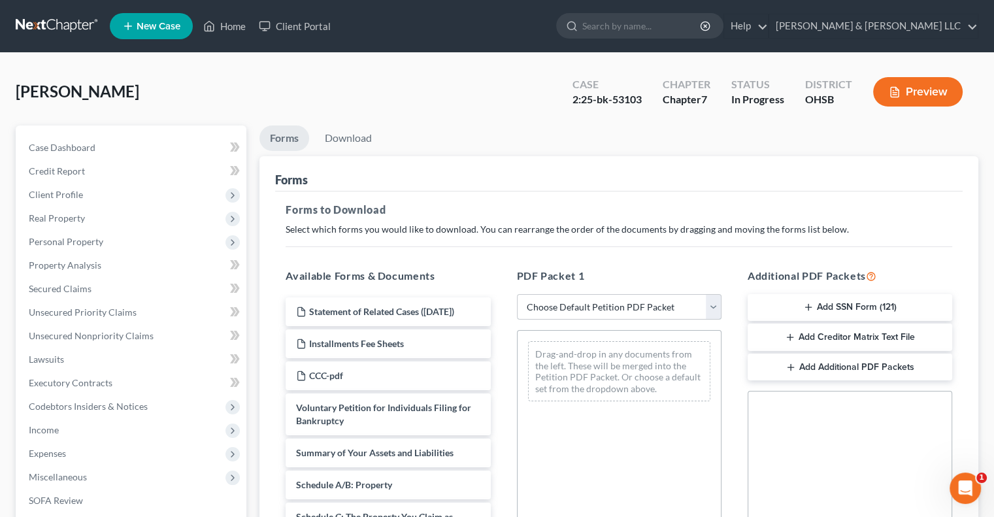
click at [719, 310] on select "Choose Default Petition PDF Packet Complete Bankruptcy Petition (all forms and …" at bounding box center [619, 307] width 204 height 26
select select "2"
click at [517, 294] on select "Choose Default Petition PDF Packet Complete Bankruptcy Petition (all forms and …" at bounding box center [619, 307] width 204 height 26
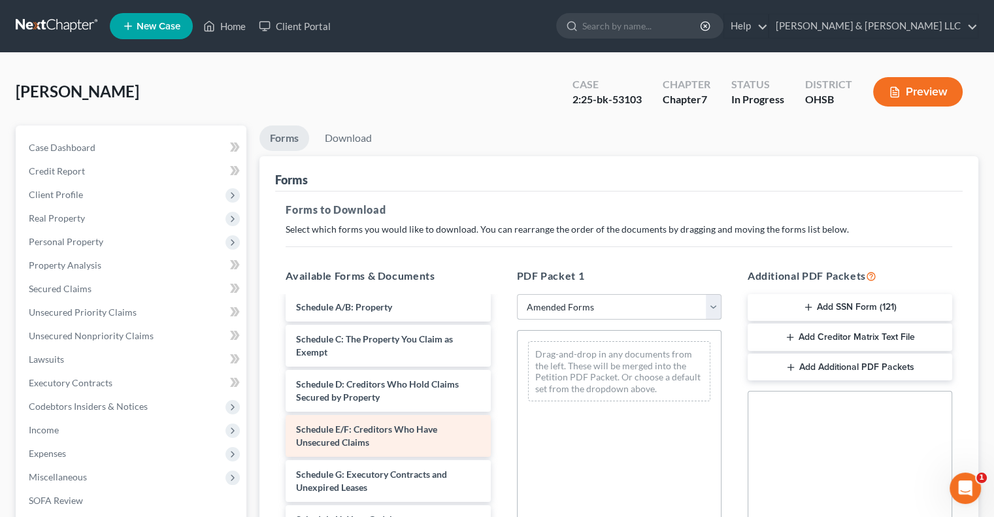
scroll to position [65, 0]
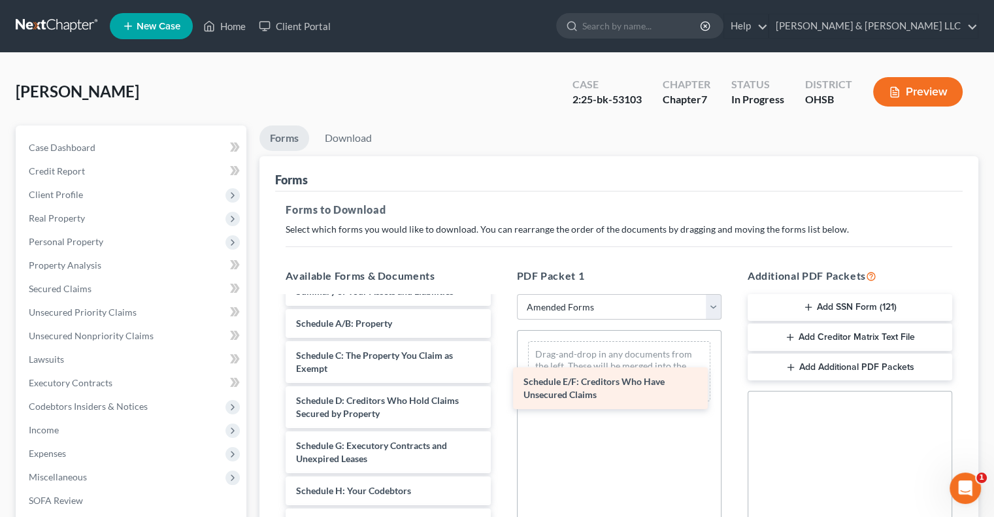
drag, startPoint x: 385, startPoint y: 446, endPoint x: 591, endPoint y: 375, distance: 217.7
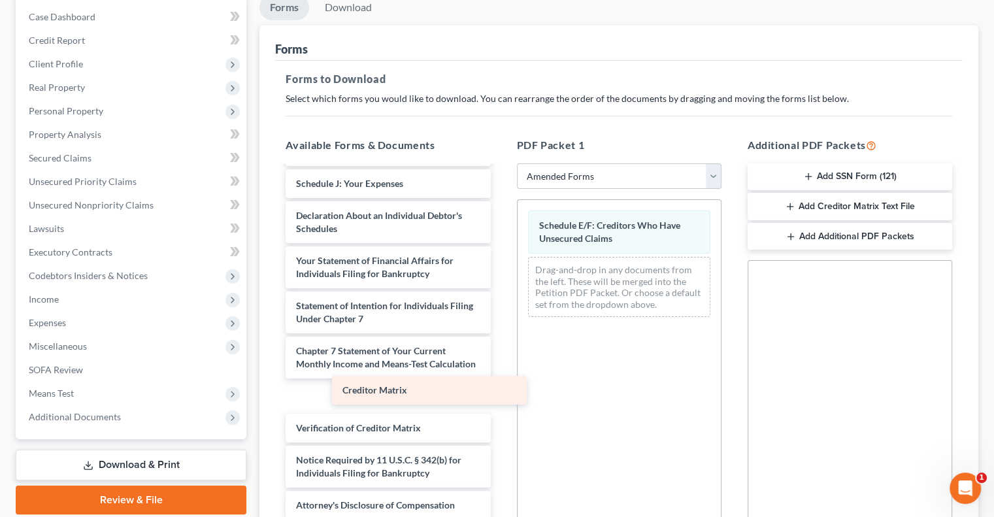
scroll to position [286, 0]
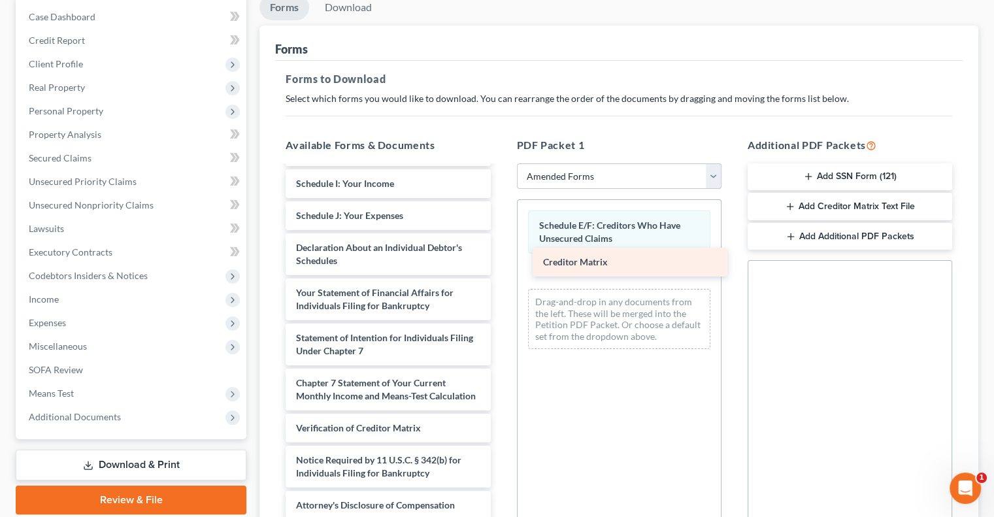
drag, startPoint x: 341, startPoint y: 395, endPoint x: 588, endPoint y: 262, distance: 280.3
click at [500, 262] on div "Creditor Matrix Voluntary Petition for Individuals Filing for Bankruptcy Summar…" at bounding box center [387, 206] width 225 height 626
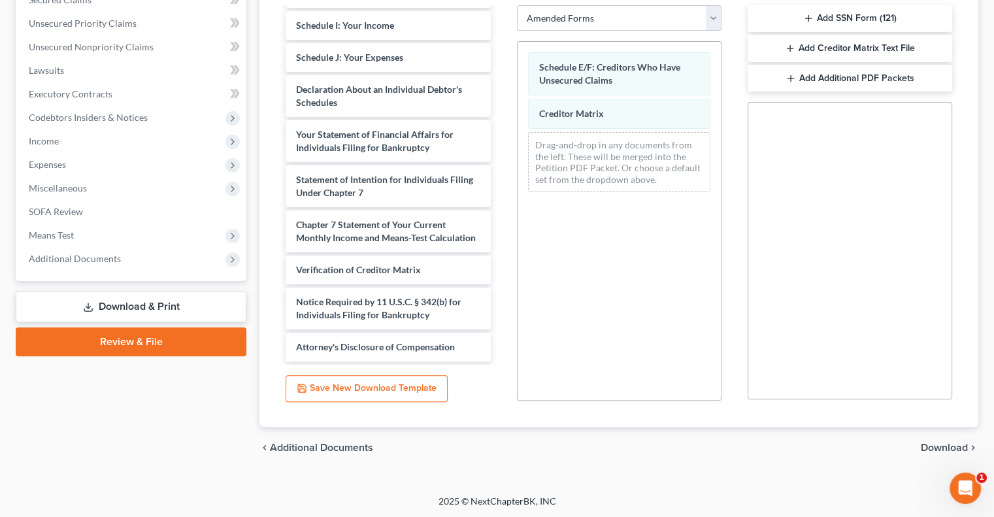
click at [936, 445] on span "Download" at bounding box center [943, 447] width 47 height 10
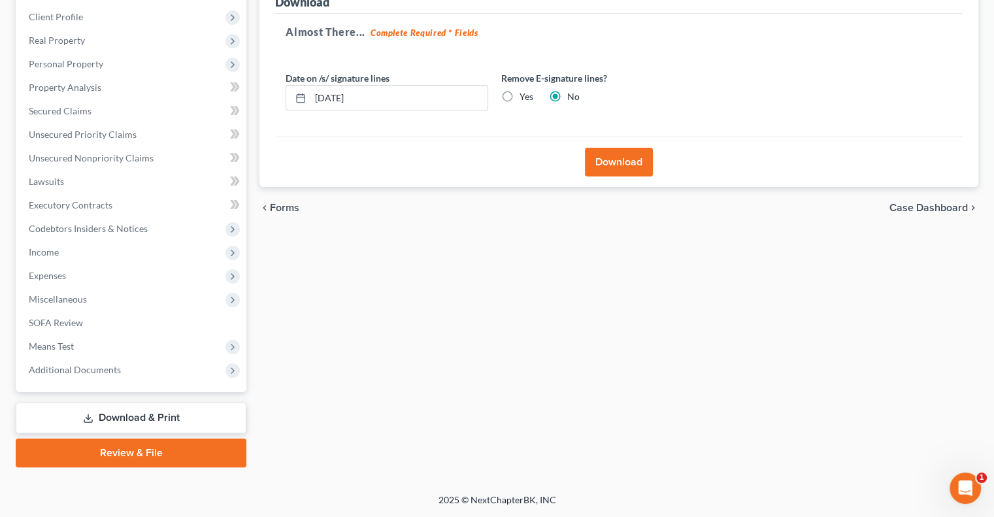
scroll to position [176, 0]
click at [626, 166] on button "Download" at bounding box center [619, 163] width 68 height 29
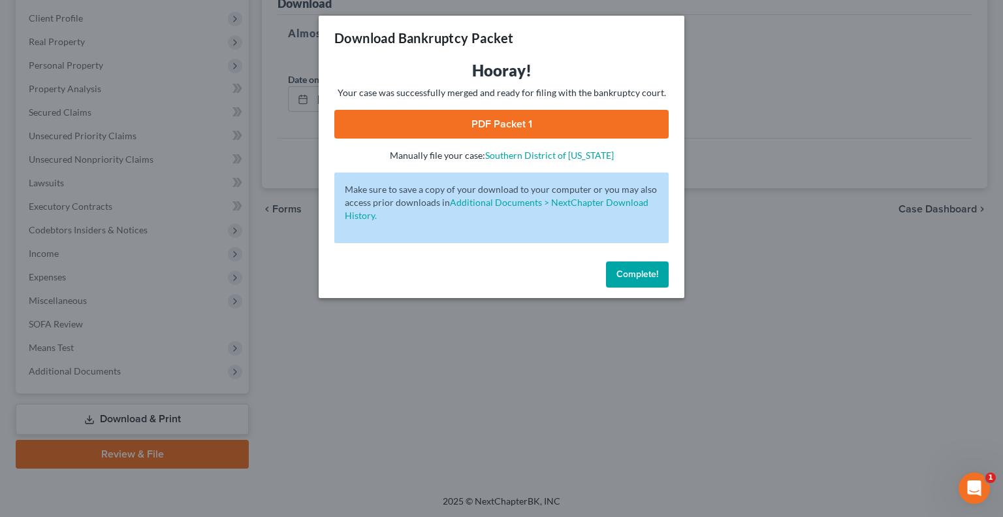
click at [476, 127] on link "PDF Packet 1" at bounding box center [501, 124] width 334 height 29
drag, startPoint x: 641, startPoint y: 276, endPoint x: 314, endPoint y: 317, distance: 329.9
click at [641, 276] on span "Complete!" at bounding box center [638, 273] width 42 height 11
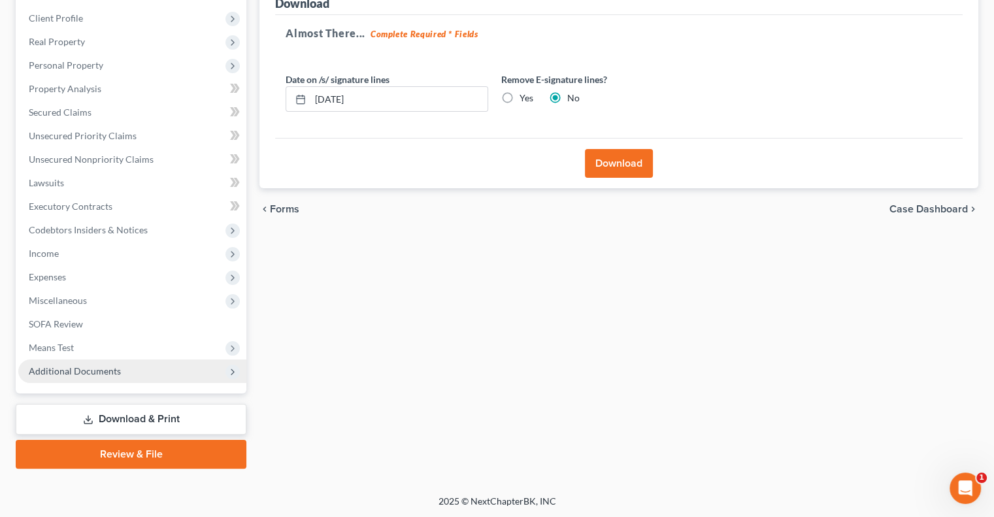
click at [61, 376] on span "Additional Documents" at bounding box center [75, 370] width 92 height 11
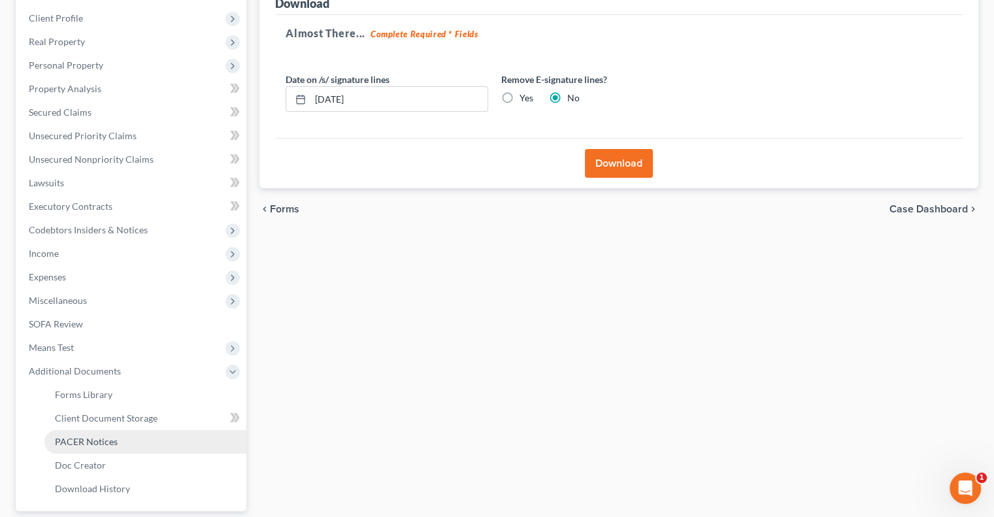
click at [77, 436] on span "PACER Notices" at bounding box center [86, 441] width 63 height 11
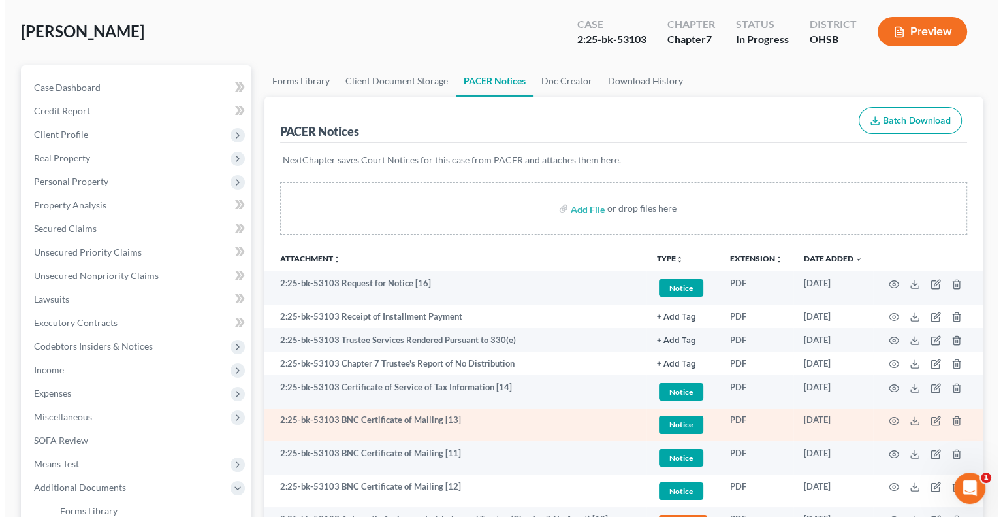
scroll to position [327, 0]
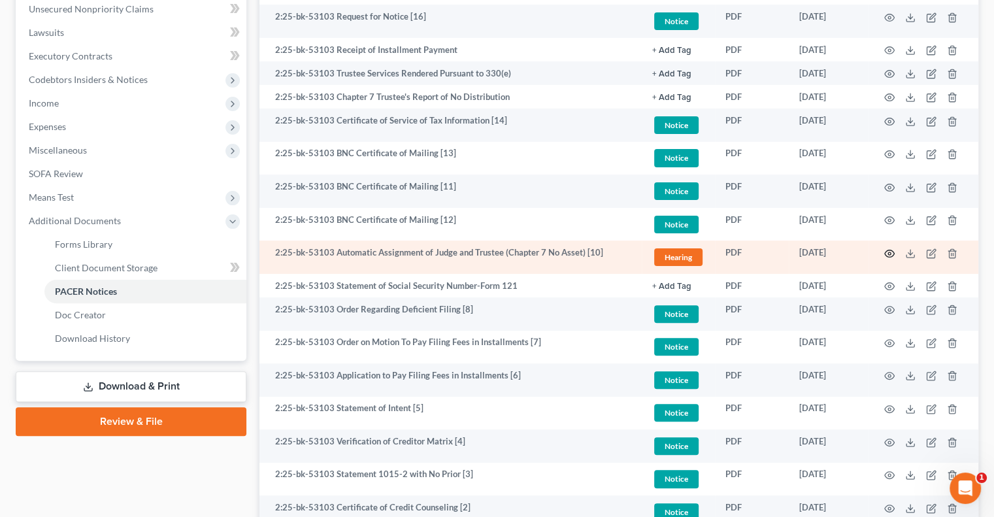
click at [888, 253] on icon "button" at bounding box center [889, 253] width 10 height 10
